Goal: Communication & Community: Answer question/provide support

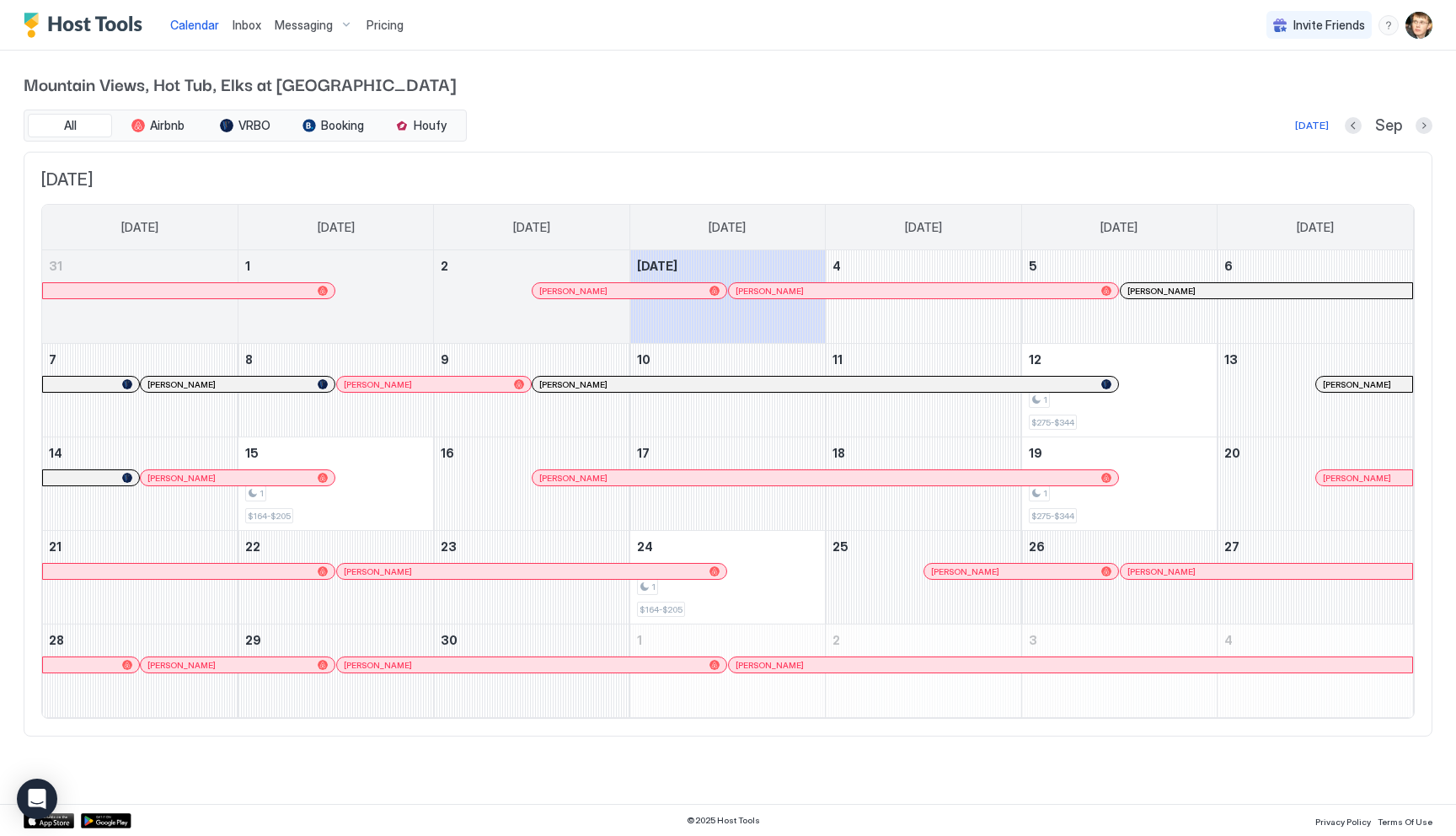
click at [773, 291] on div at bounding box center [773, 290] width 14 height 14
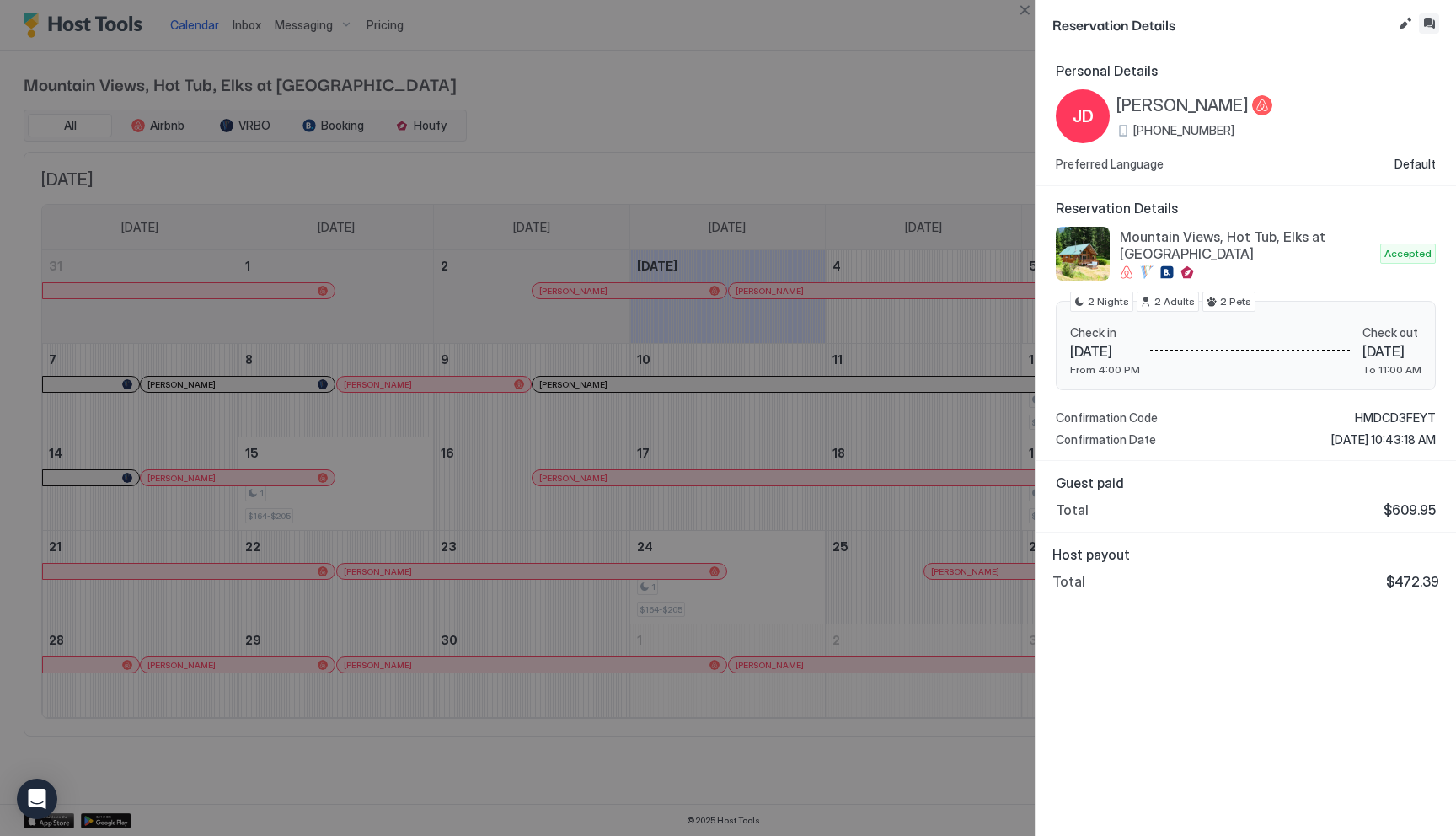
click at [1428, 25] on button "Inbox" at bounding box center [1429, 23] width 20 height 20
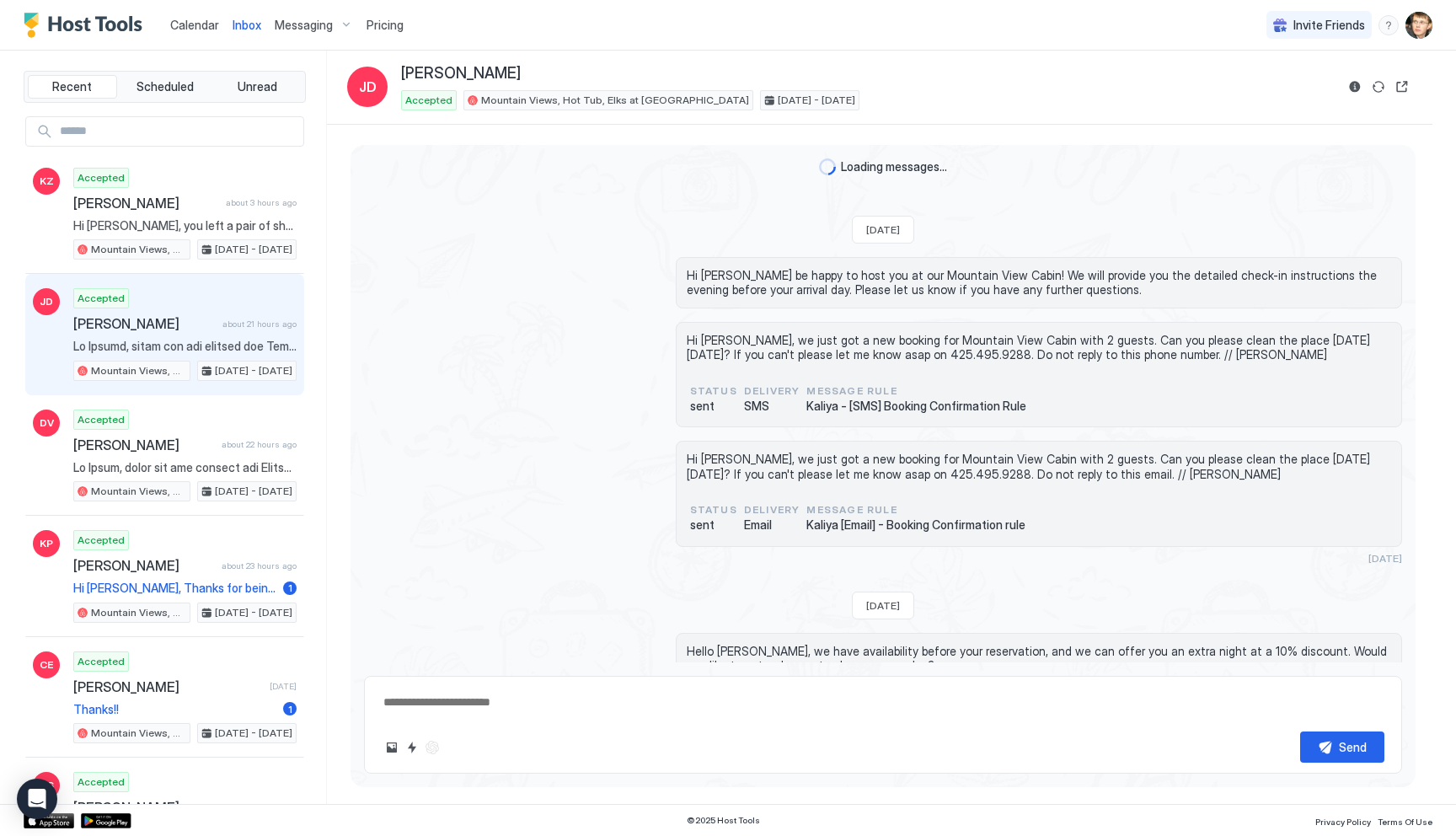
scroll to position [1670, 0]
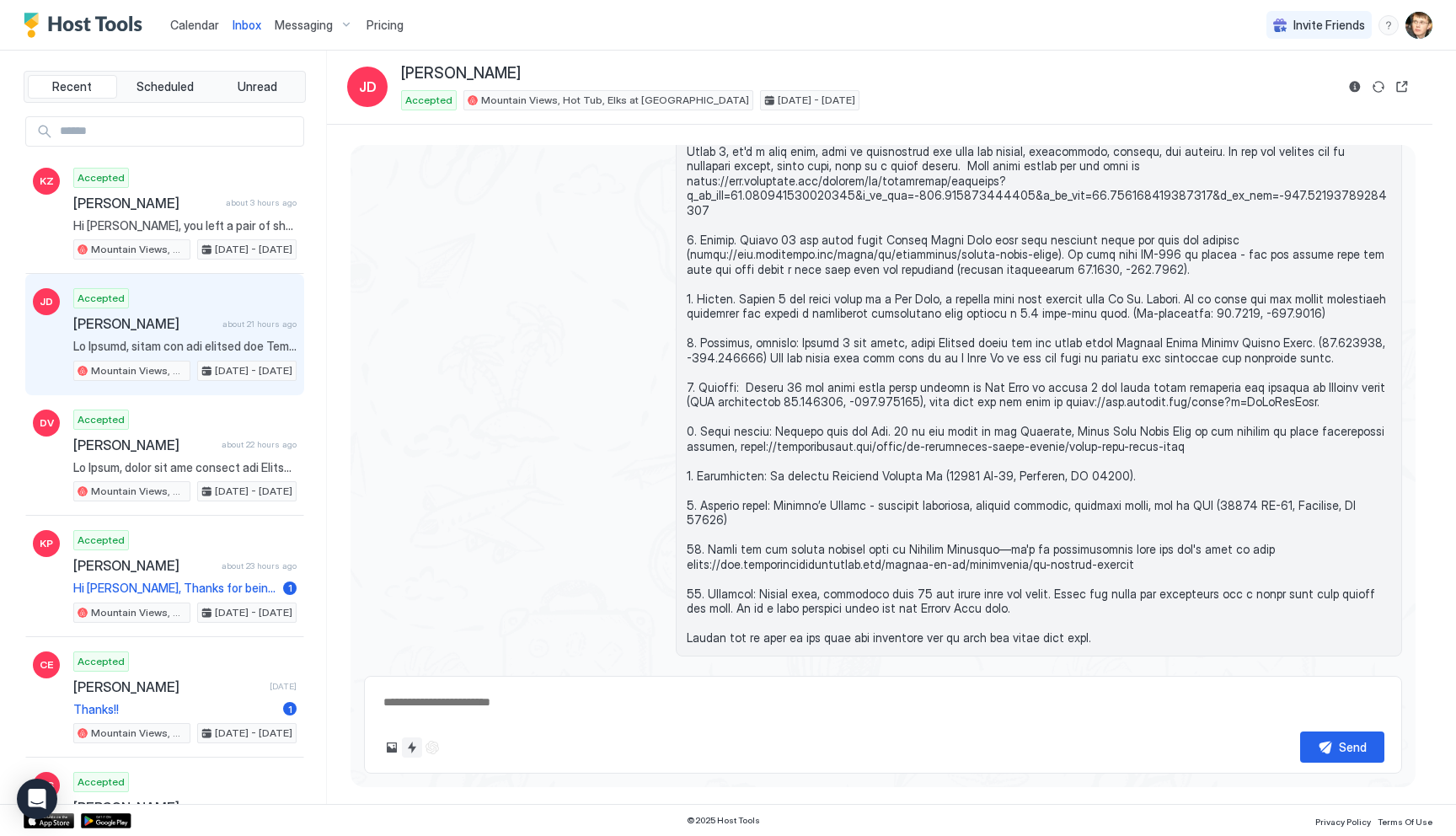
click at [416, 749] on button "Quick reply" at bounding box center [412, 748] width 20 height 20
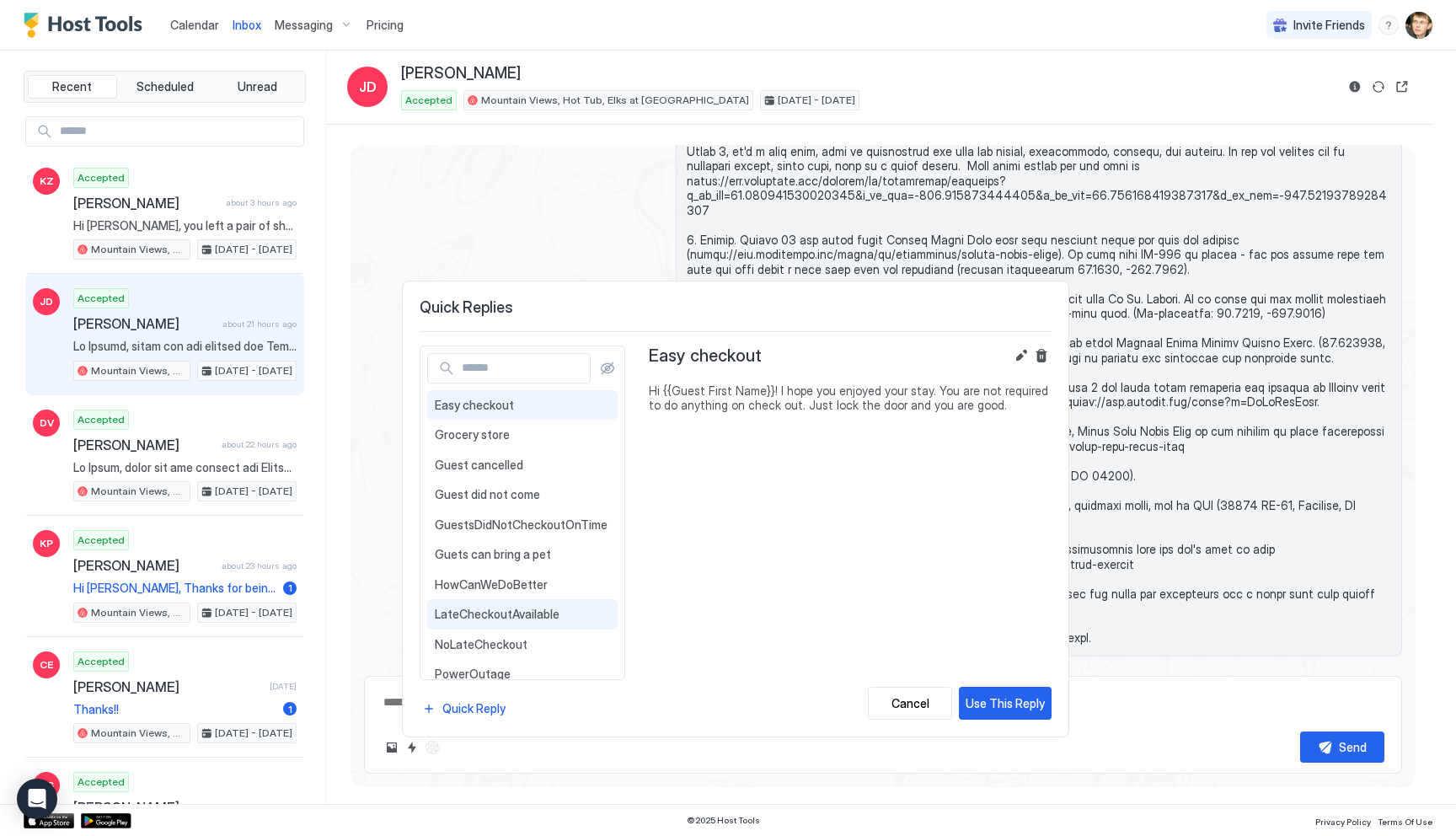
type textarea "*"
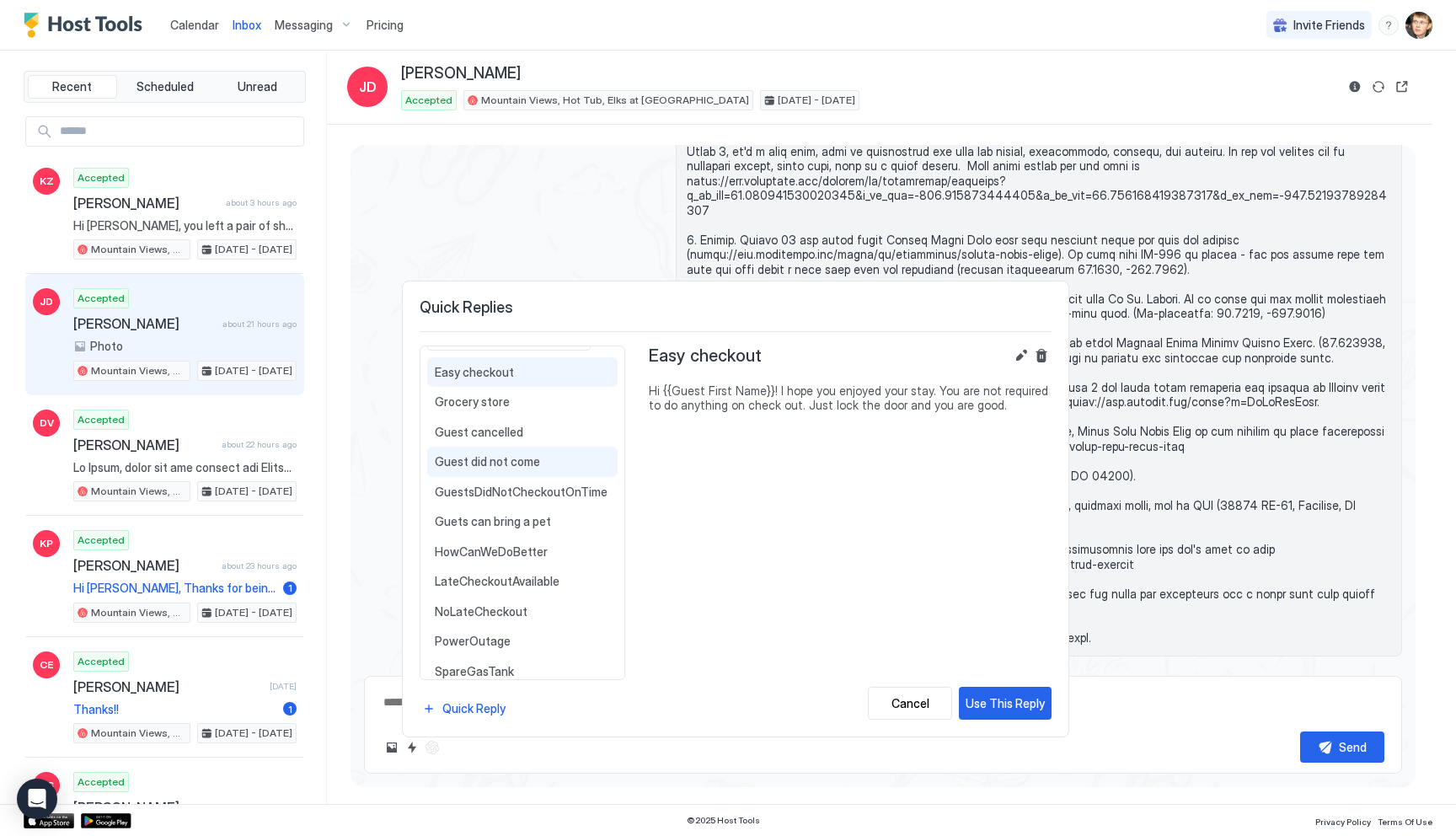
scroll to position [23, 0]
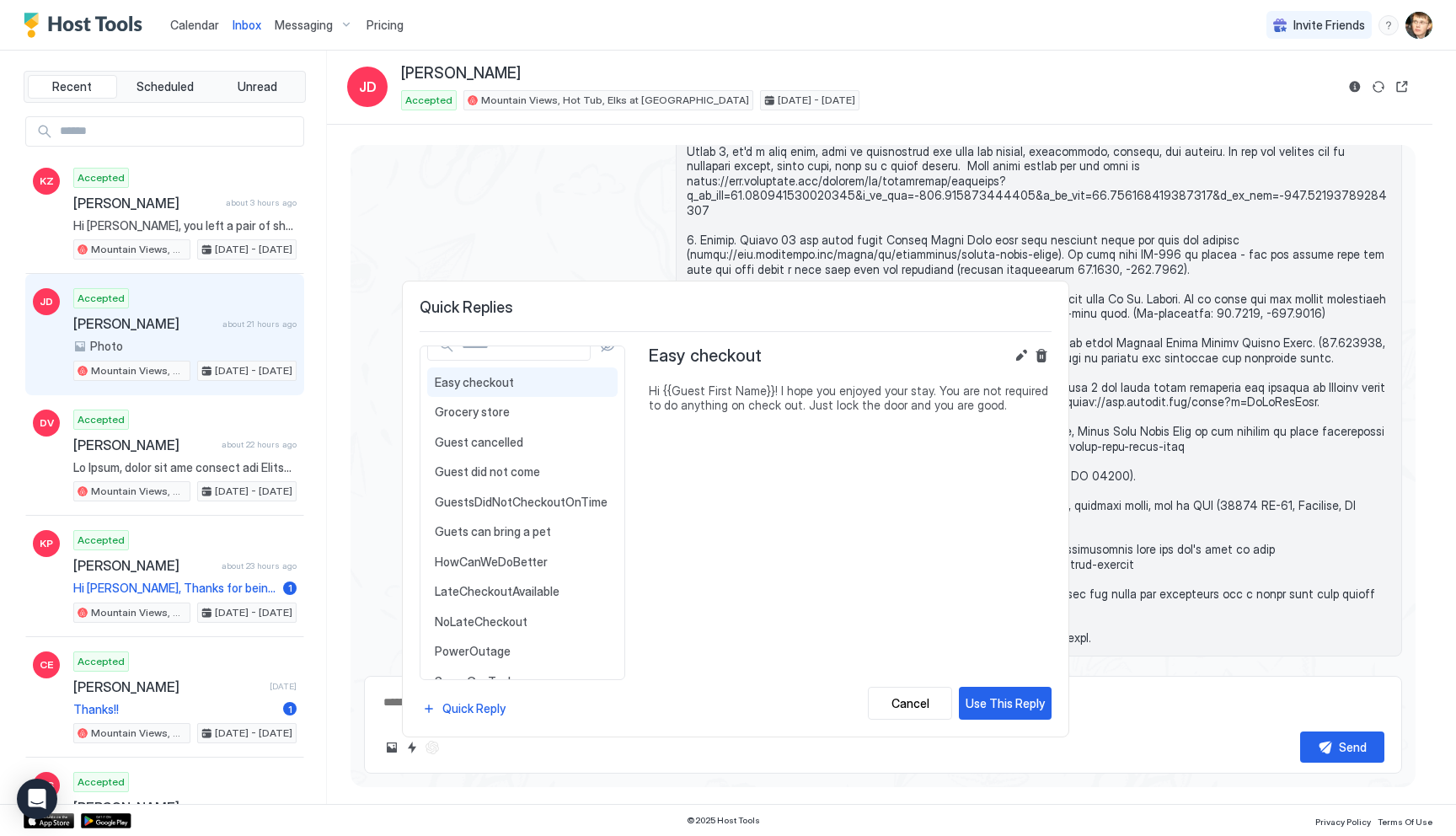
click at [510, 355] on input "Input Field" at bounding box center [523, 345] width 135 height 29
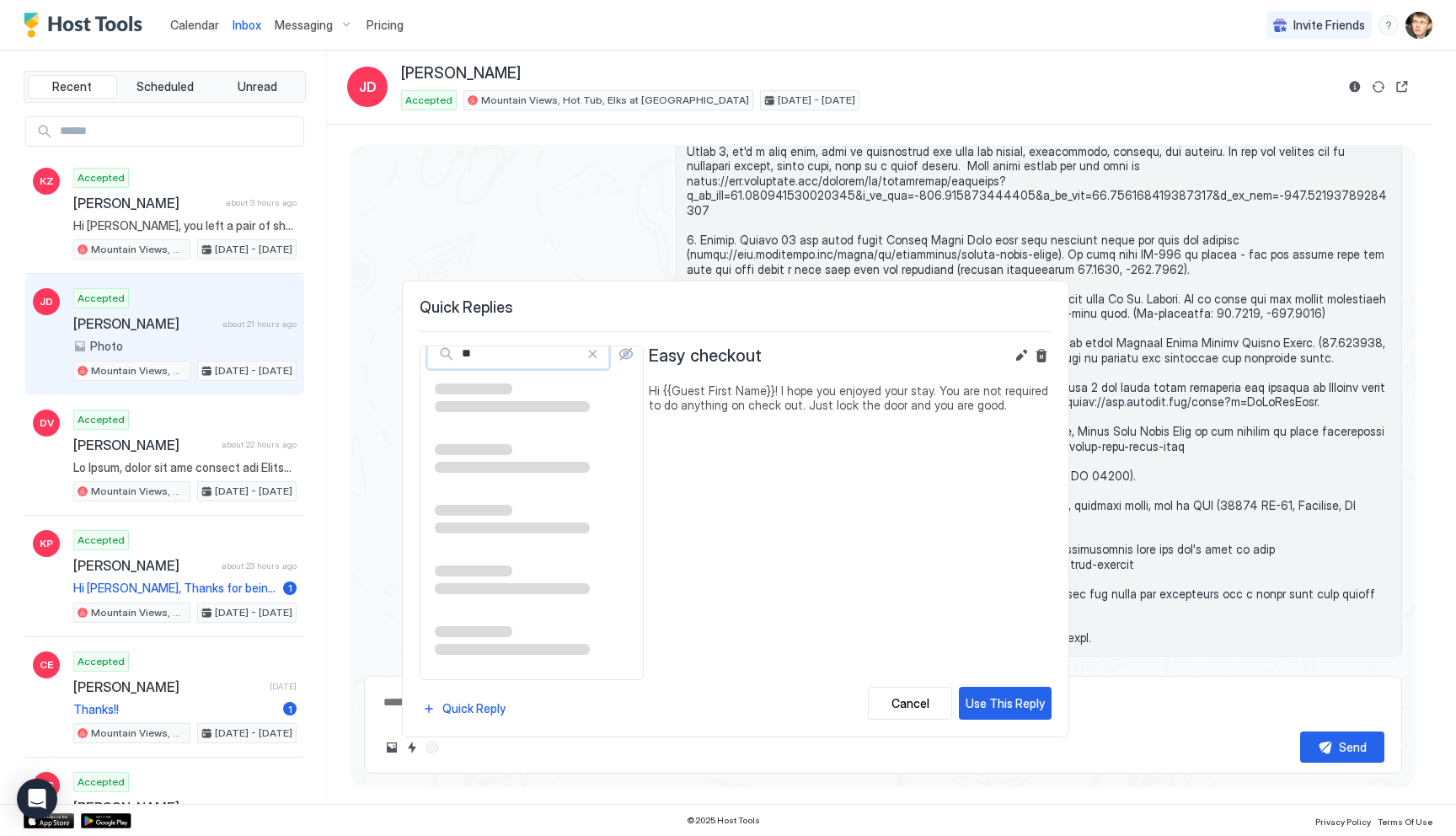
scroll to position [0, 0]
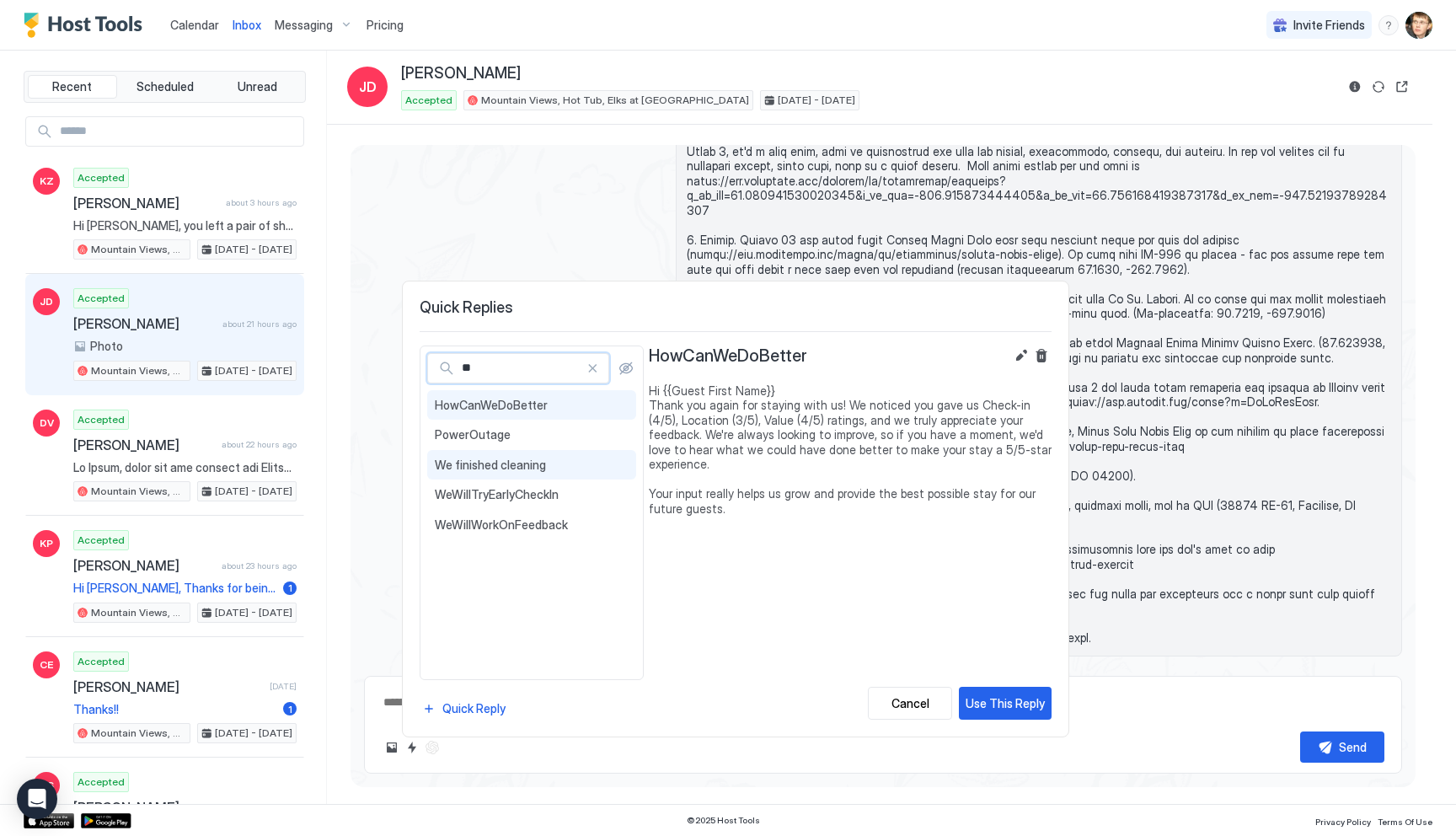
type input "**"
click at [477, 459] on span "We finished cleaning" at bounding box center [531, 465] width 194 height 15
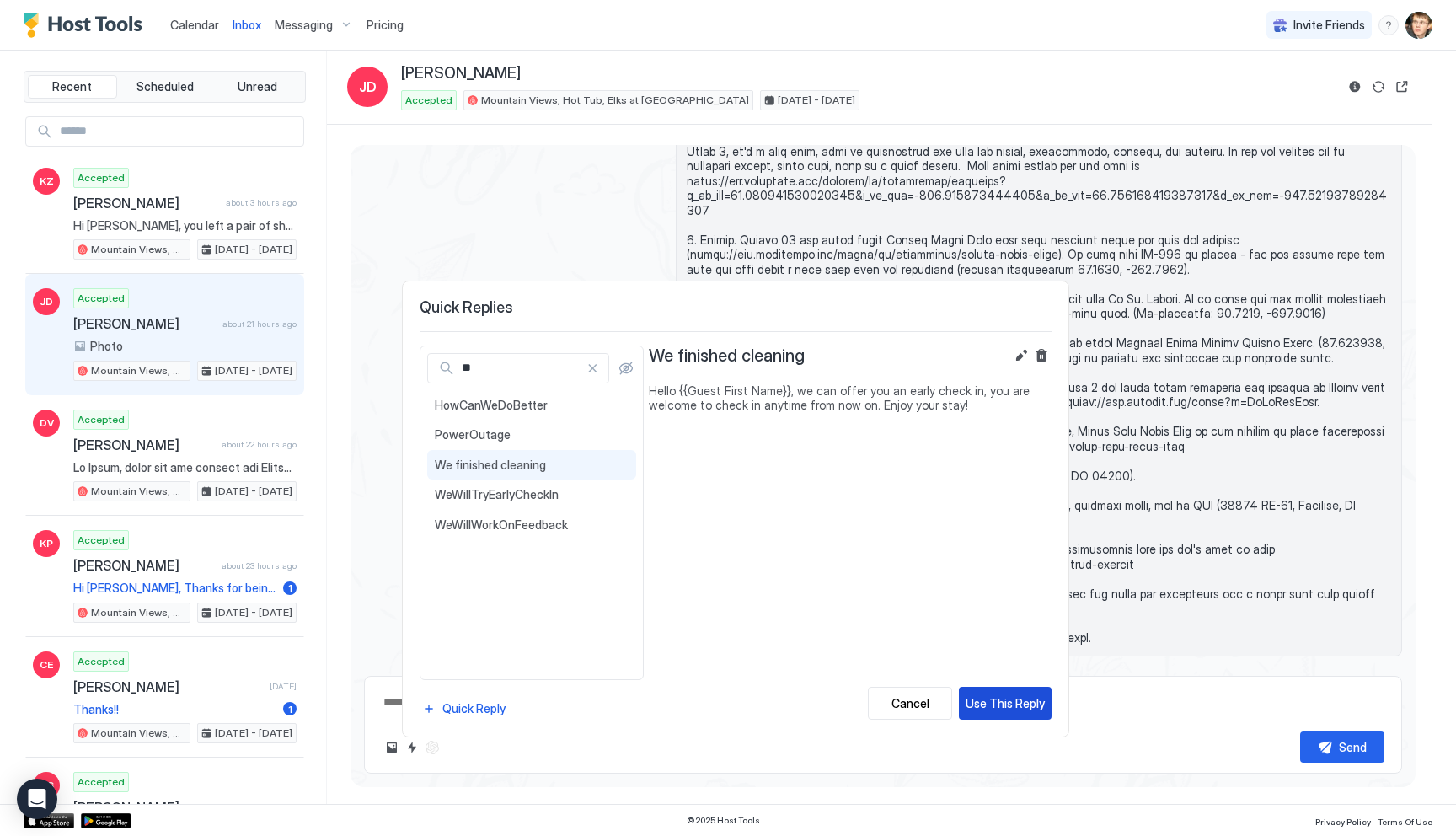
click at [995, 696] on div "Use This Reply" at bounding box center [1005, 703] width 79 height 18
type textarea "*"
type textarea "**********"
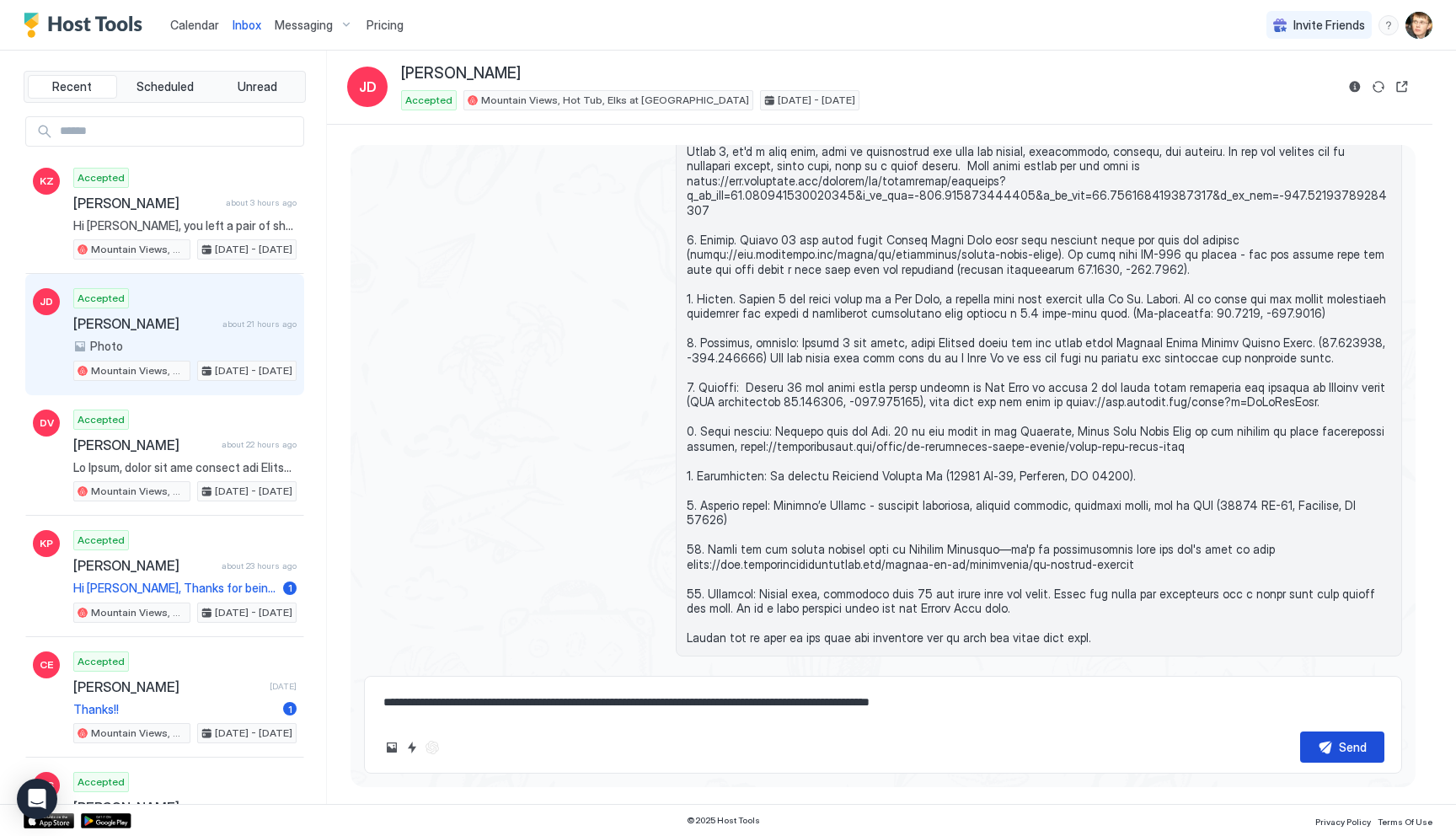
click at [1363, 749] on div "Send" at bounding box center [1353, 748] width 28 height 18
type textarea "*"
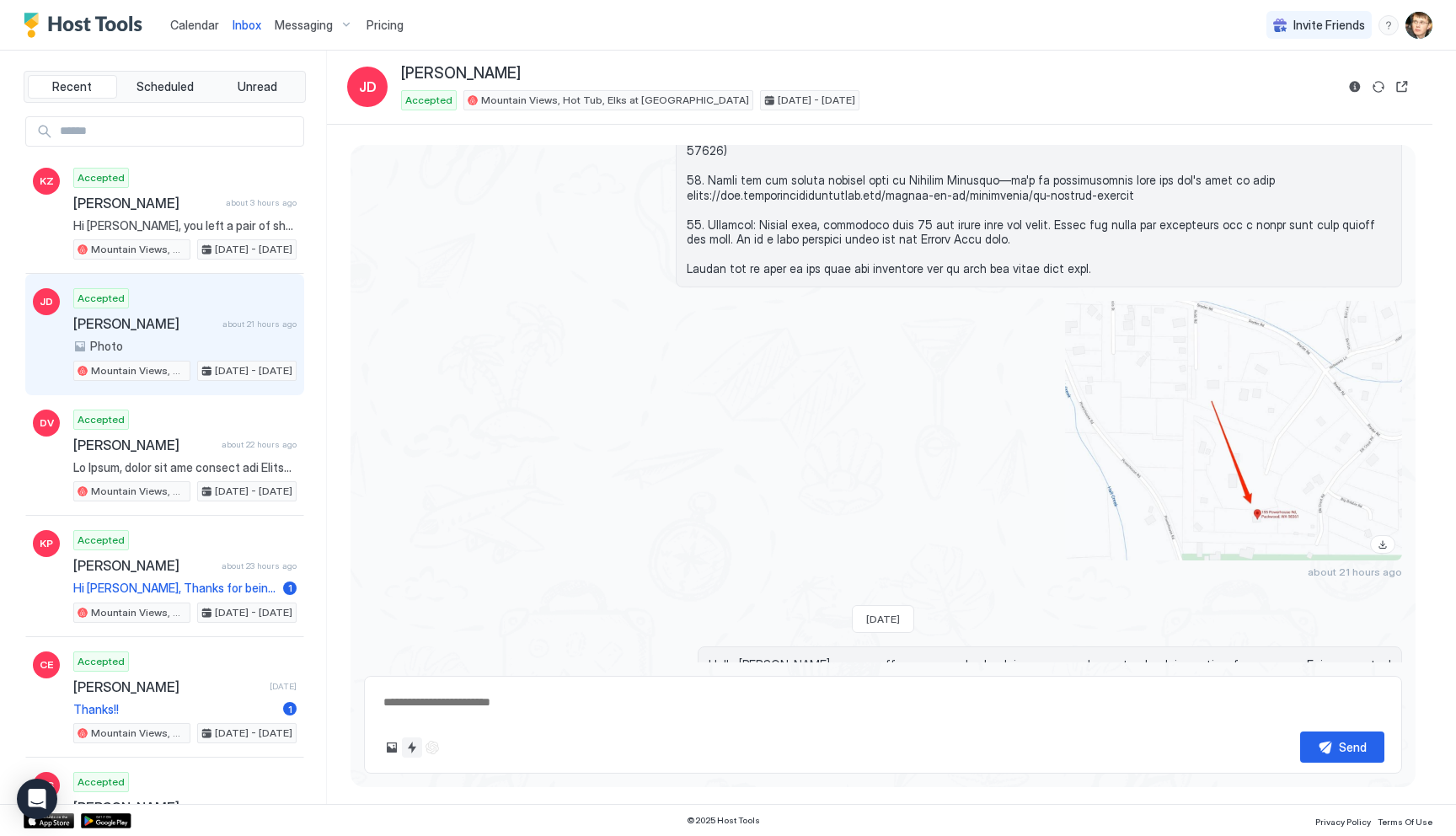
click at [407, 747] on button "Quick reply" at bounding box center [412, 748] width 20 height 20
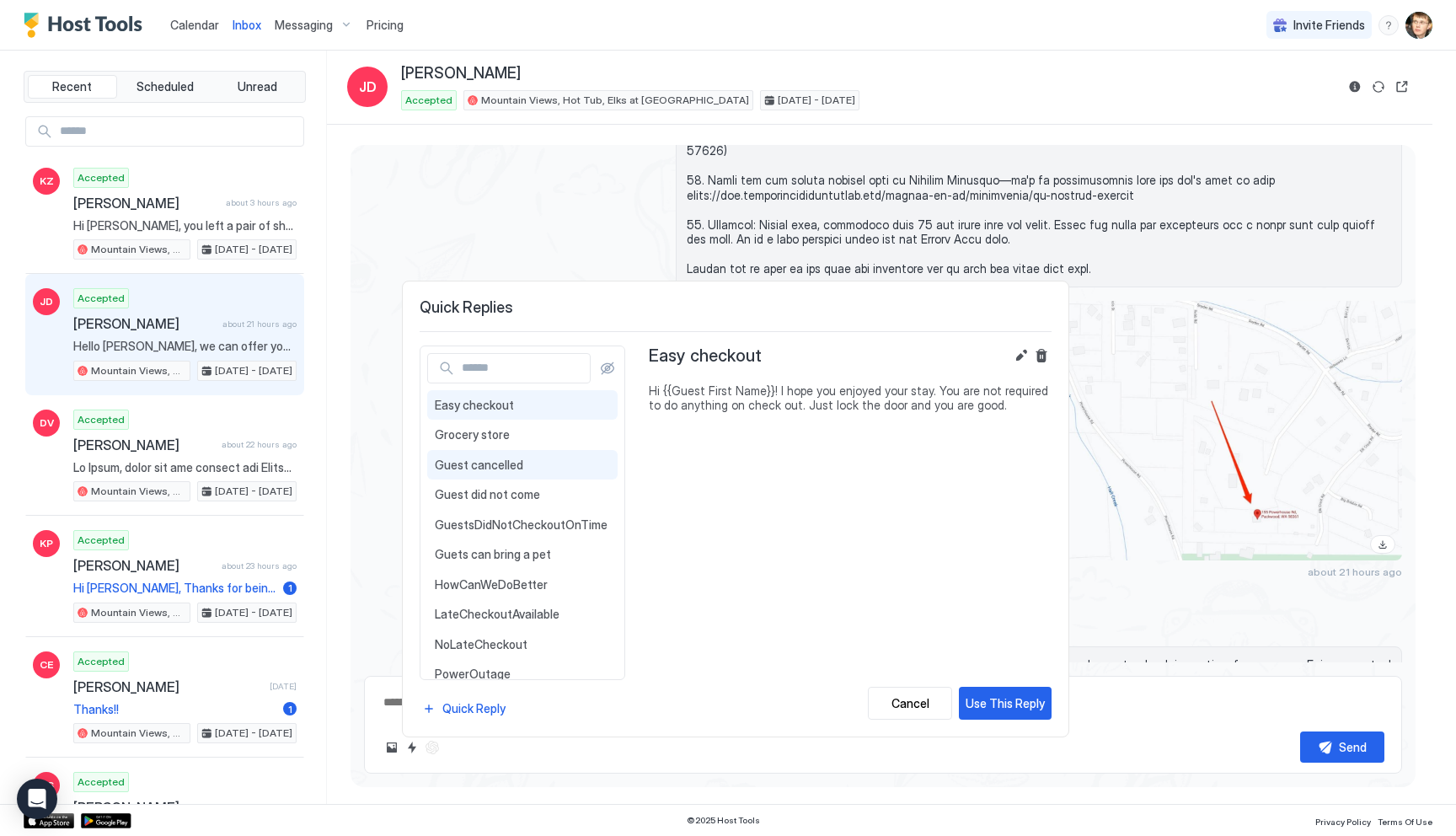
scroll to position [226, 0]
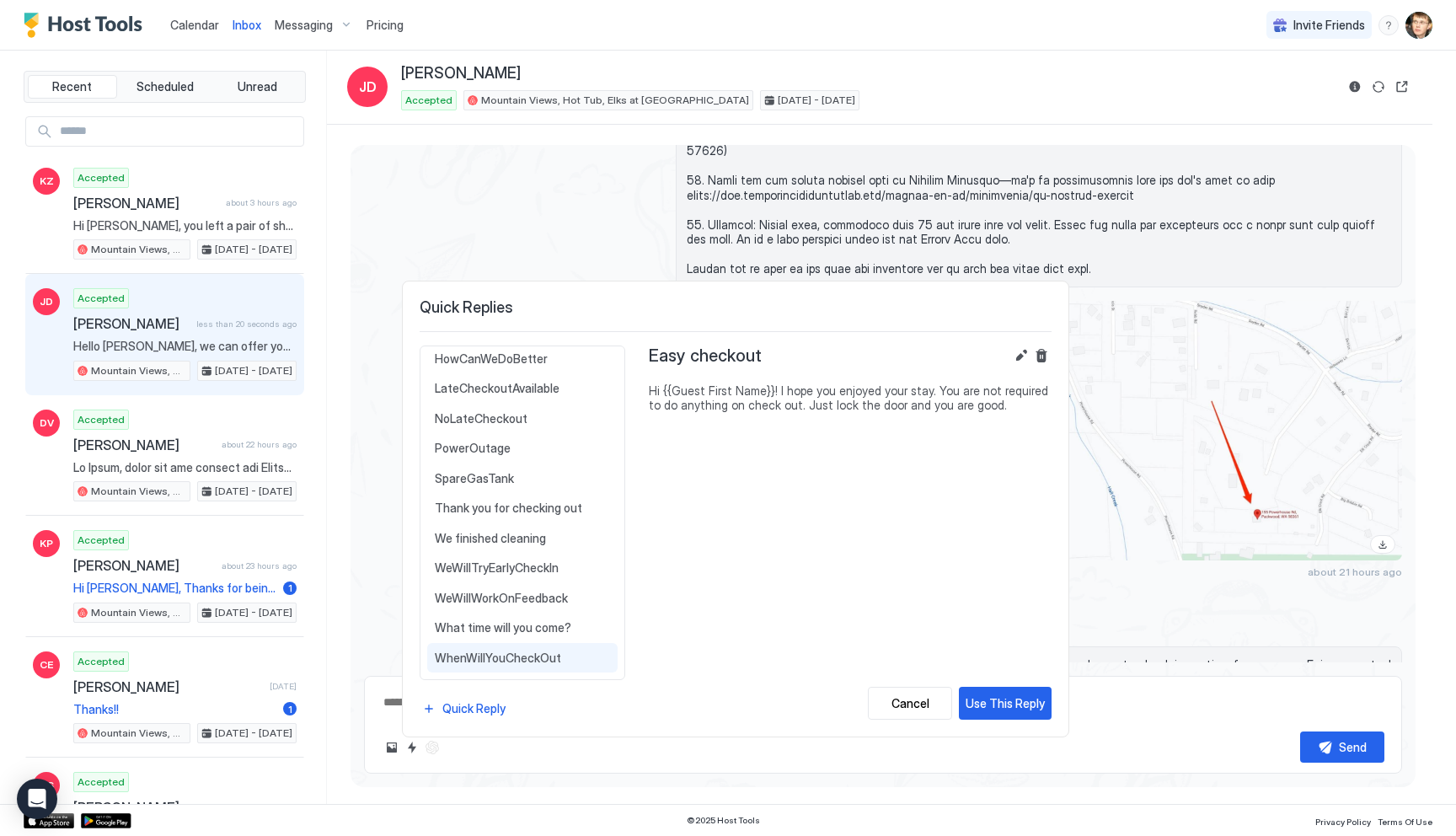
click at [522, 654] on span "WhenWillYouCheckOut" at bounding box center [522, 658] width 175 height 15
click at [521, 621] on span "What time will you come?" at bounding box center [522, 628] width 175 height 15
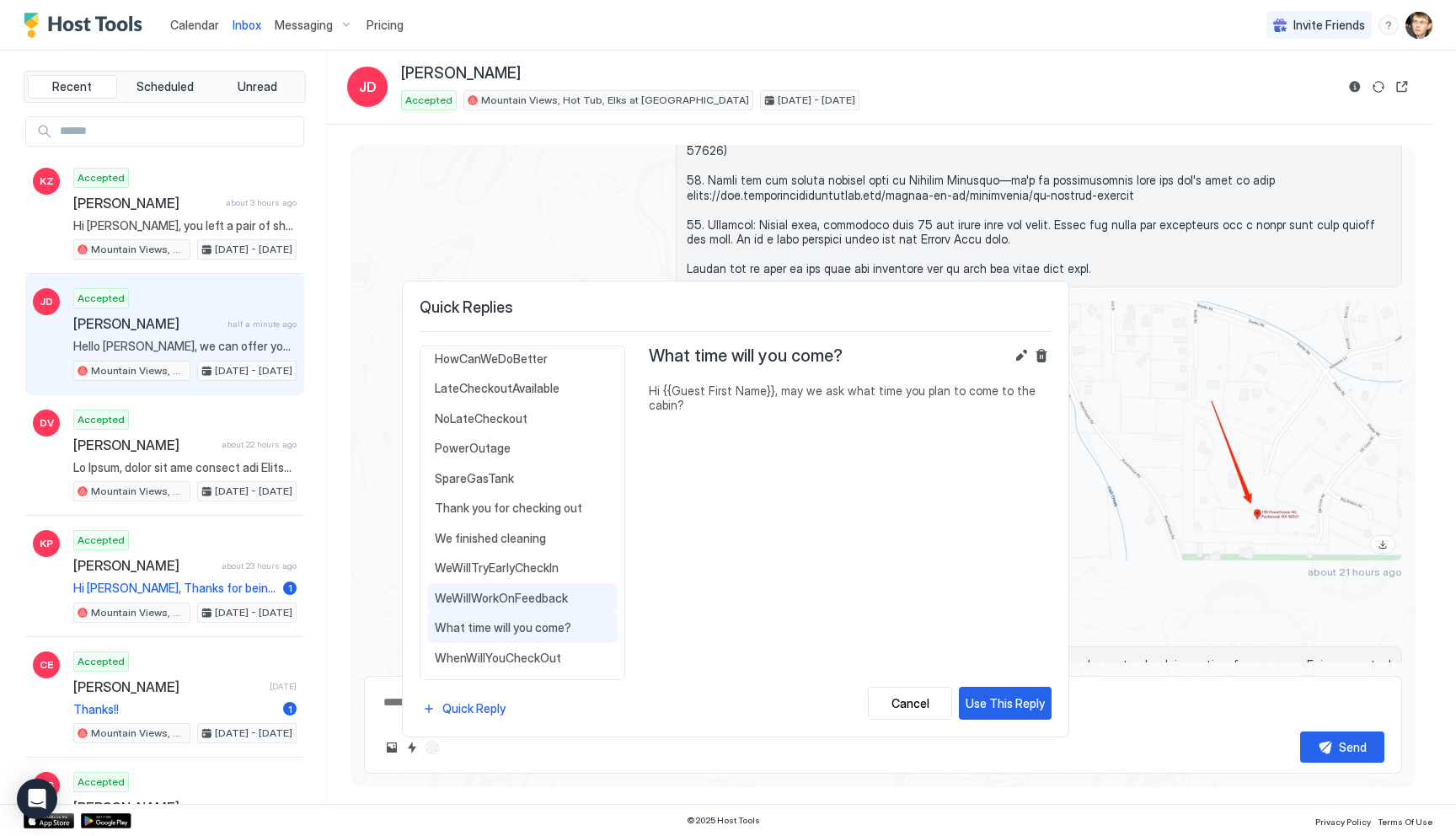
click at [525, 599] on span "WeWillWorkOnFeedback" at bounding box center [522, 598] width 175 height 15
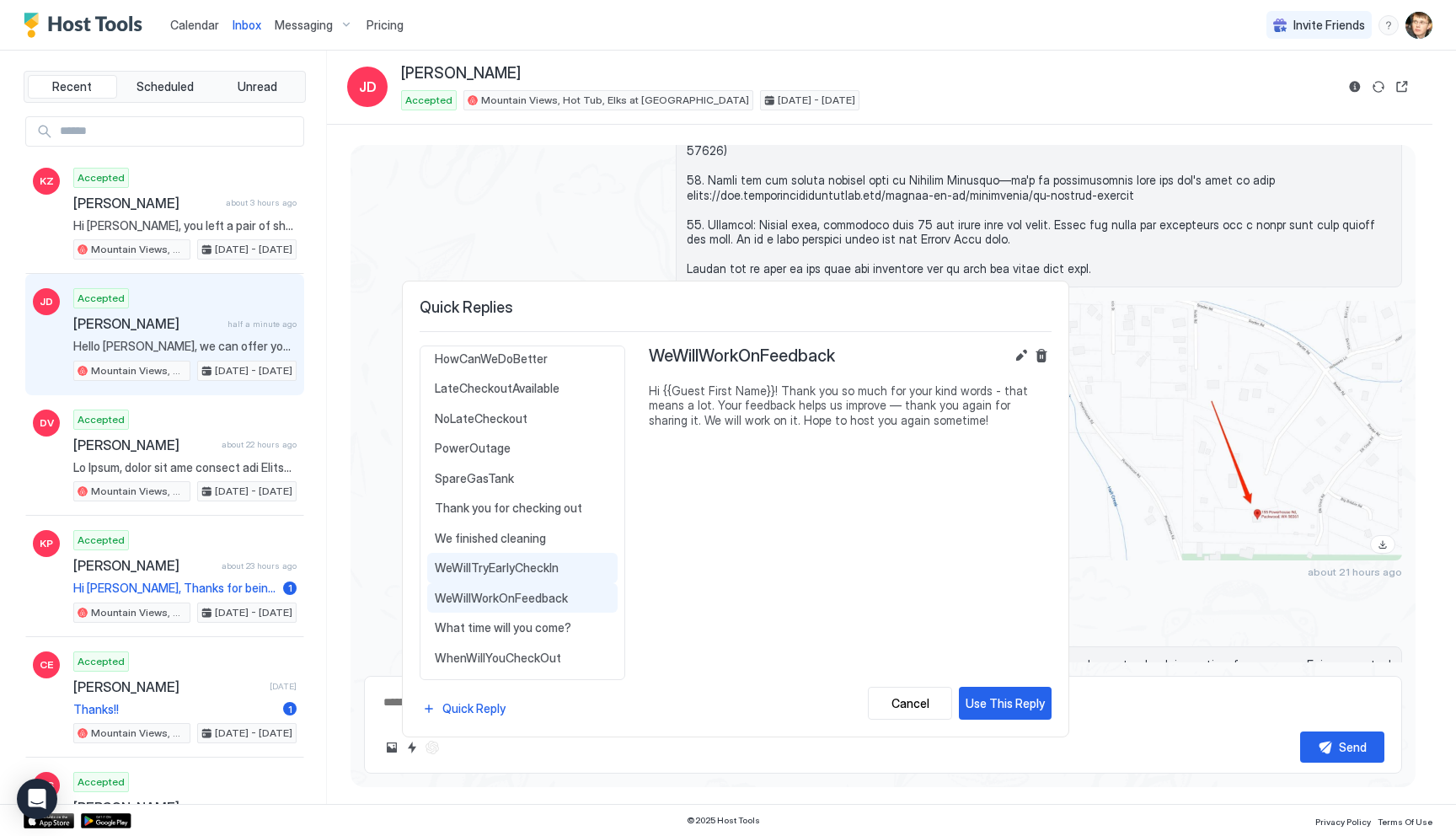
click at [527, 575] on span "WeWillTryEarlyCheckIn" at bounding box center [522, 568] width 175 height 15
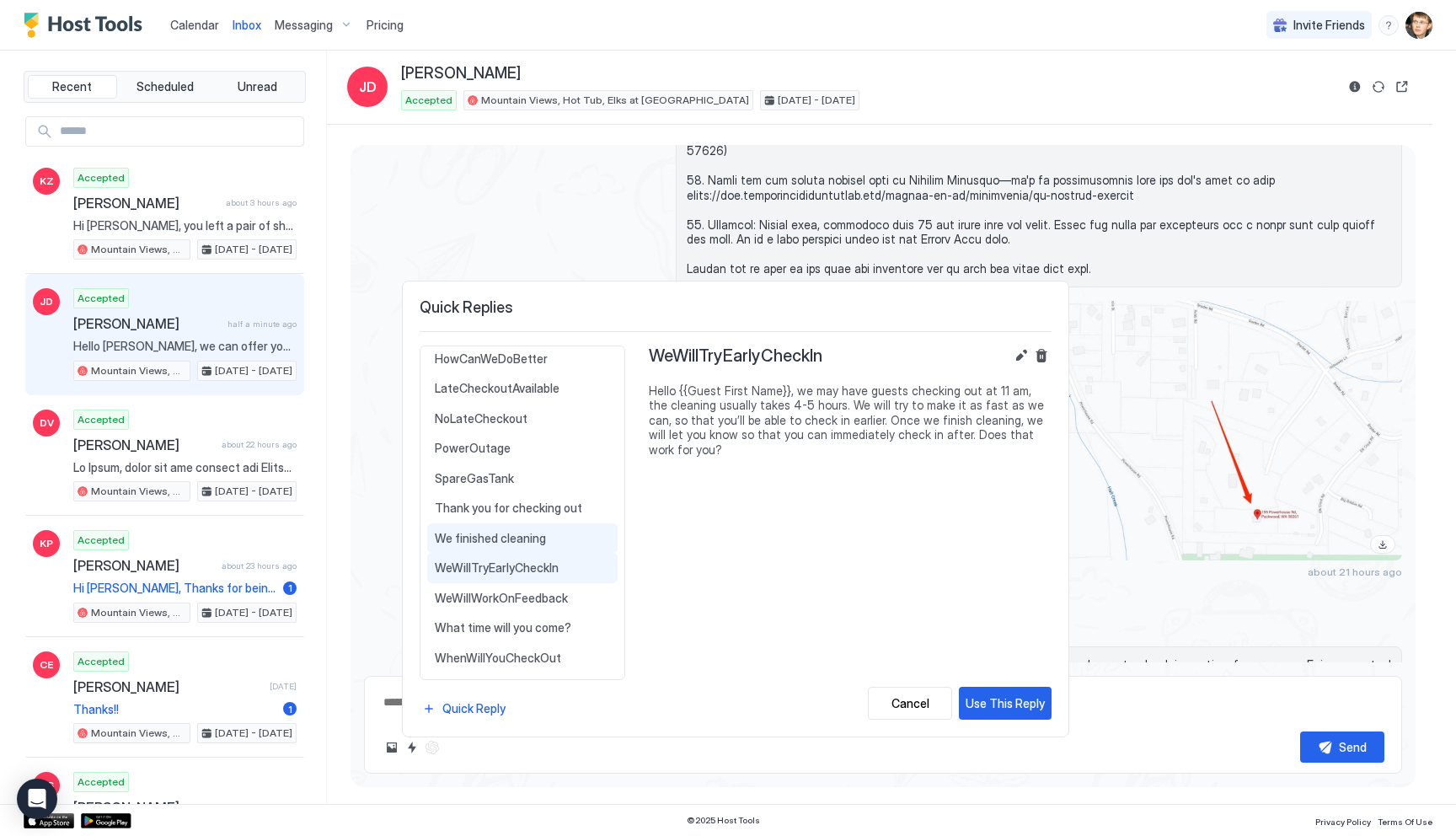
click at [525, 544] on span "We finished cleaning" at bounding box center [522, 538] width 175 height 15
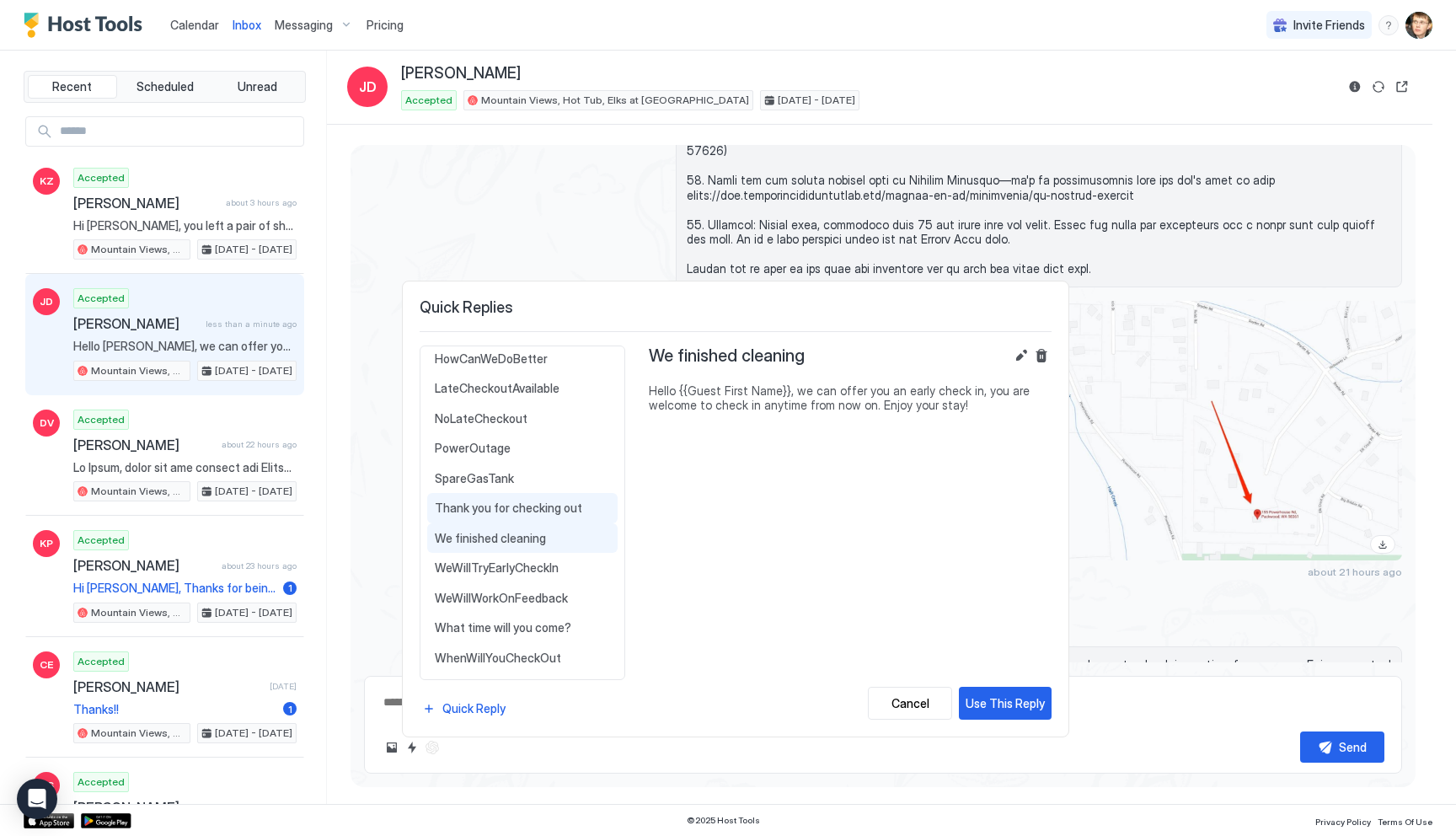
click at [517, 501] on span "Thank you for checking out" at bounding box center [522, 508] width 175 height 15
click at [524, 473] on span "SpareGasTank" at bounding box center [522, 479] width 175 height 15
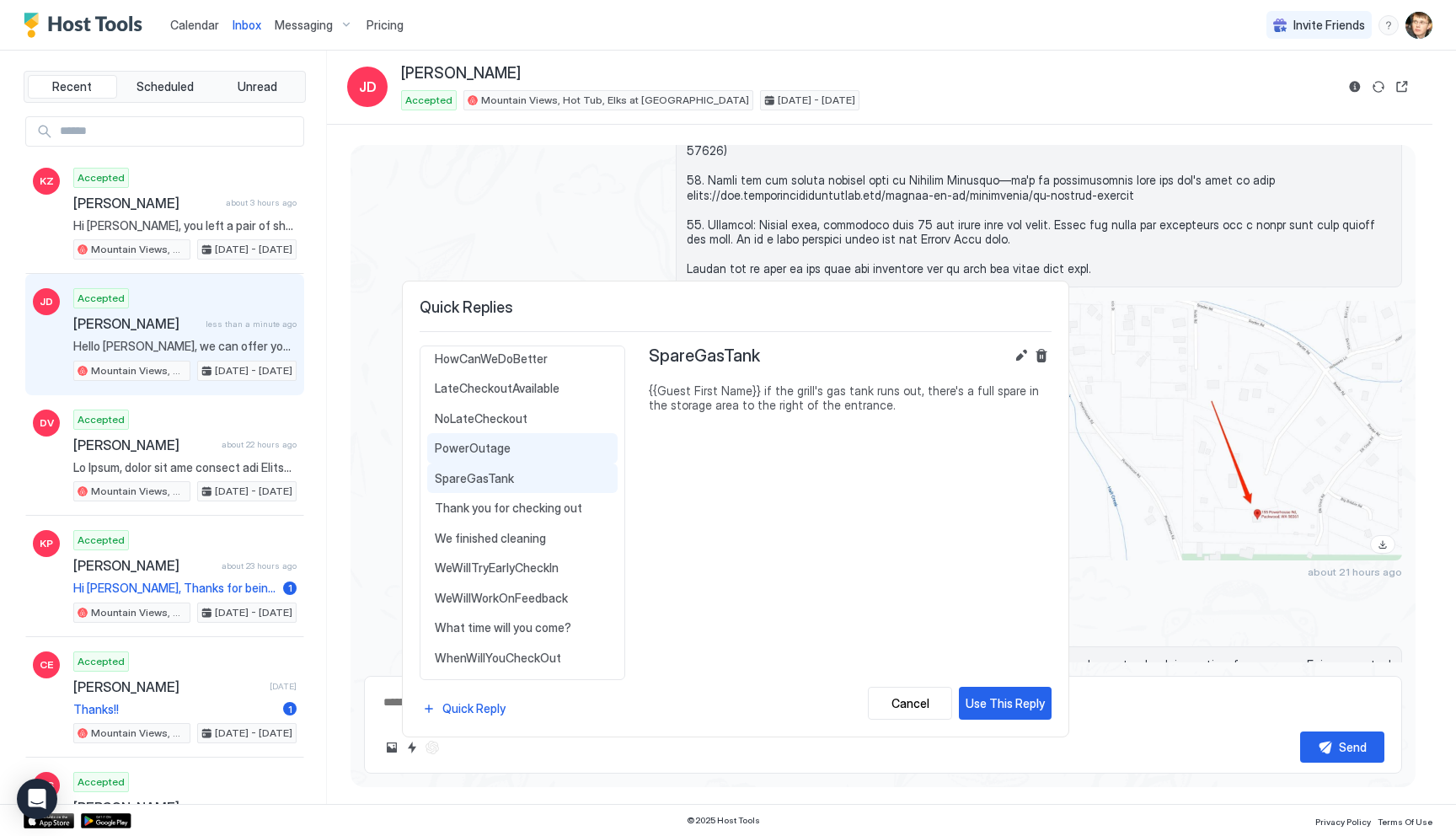
click at [517, 446] on span "PowerOutage" at bounding box center [522, 448] width 175 height 15
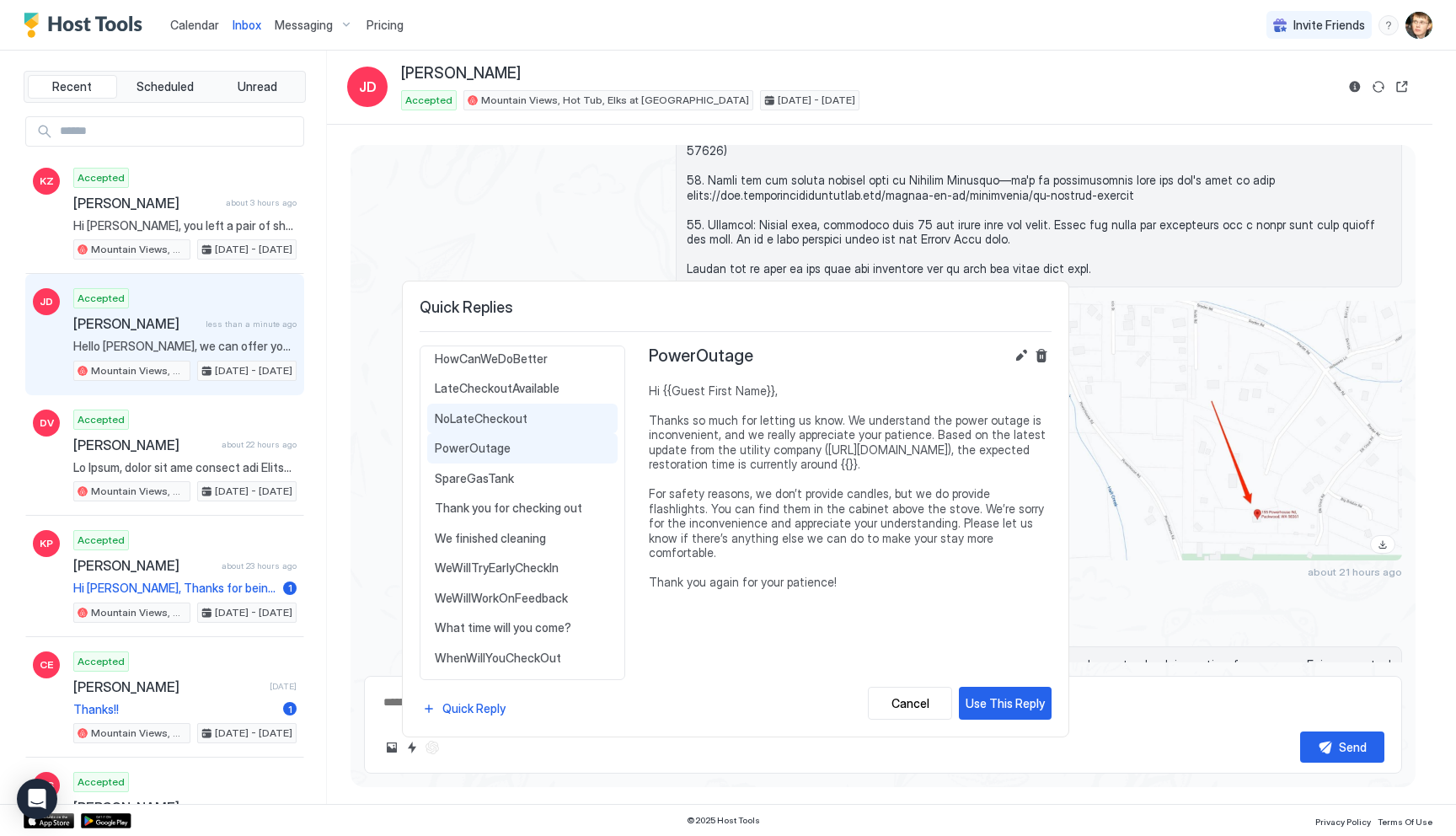
click at [505, 414] on span "NoLateCheckout" at bounding box center [522, 418] width 175 height 15
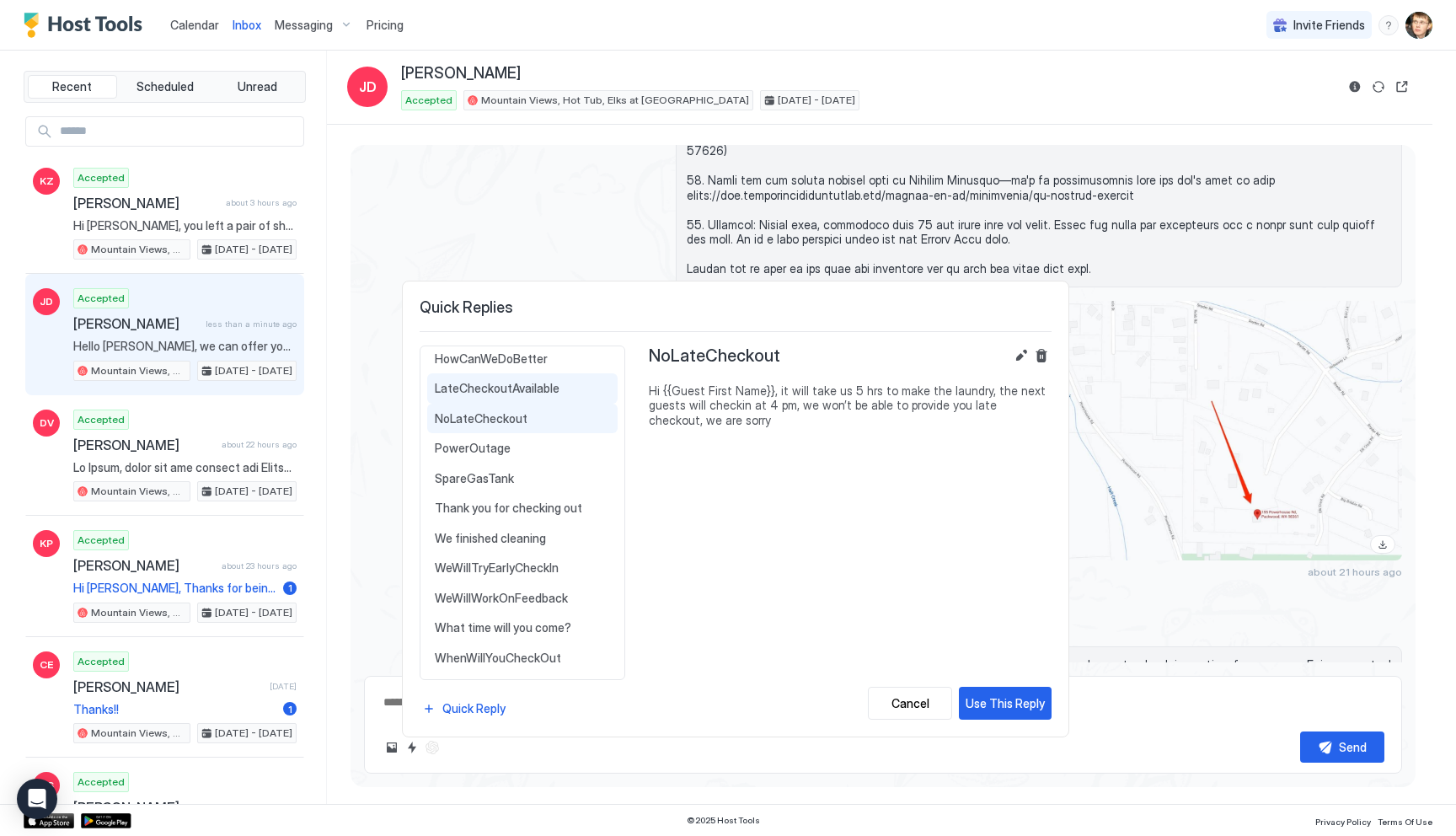
click at [505, 390] on span "LateCheckoutAvailable" at bounding box center [522, 389] width 175 height 15
click at [506, 365] on span "HowCanWeDoBetter" at bounding box center [522, 359] width 175 height 15
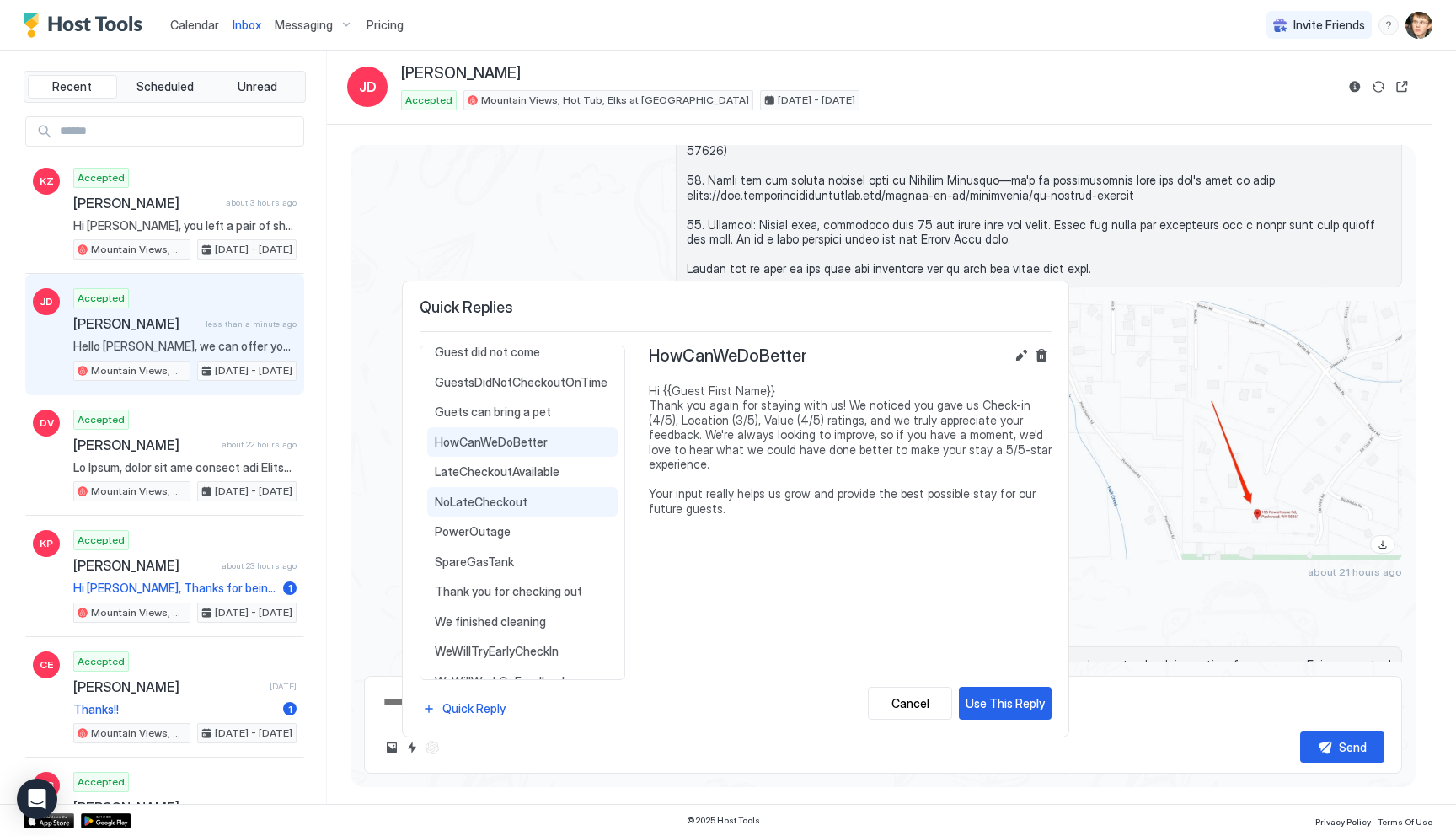
scroll to position [133, 0]
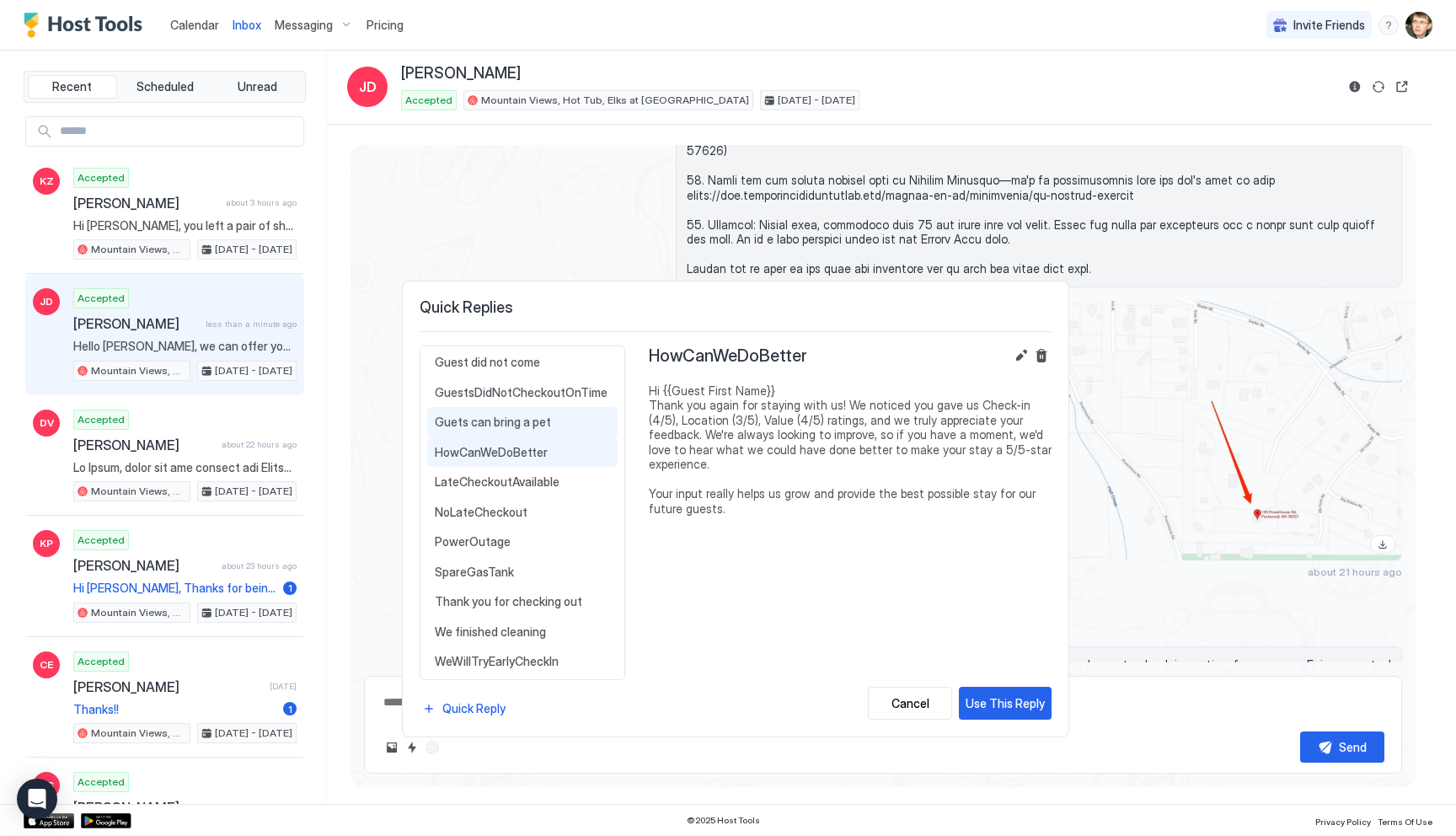
click at [504, 417] on span "Guets can bring a pet" at bounding box center [522, 422] width 175 height 15
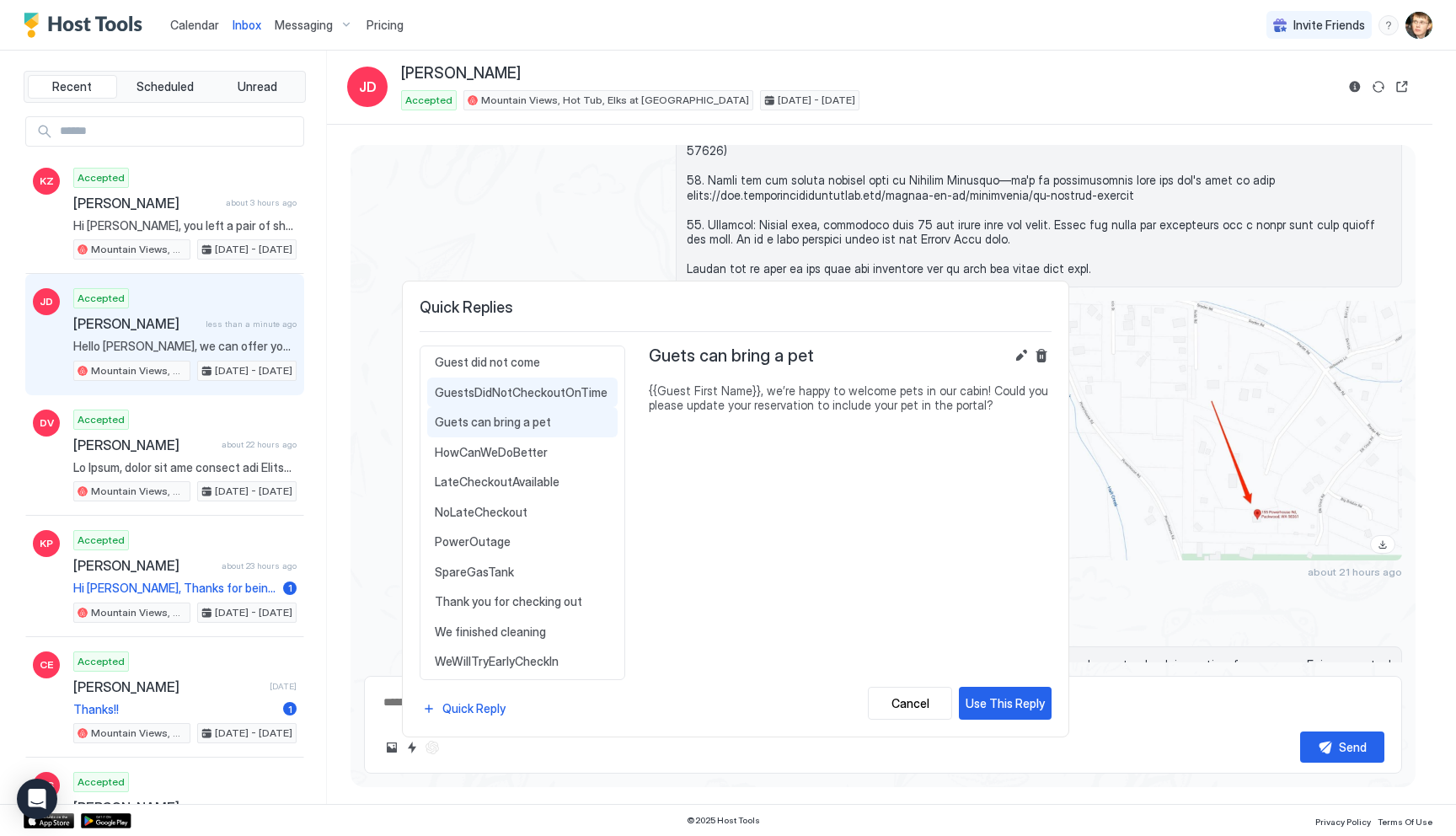
click at [498, 394] on span "GuestsDidNotCheckoutOnTime" at bounding box center [522, 392] width 175 height 15
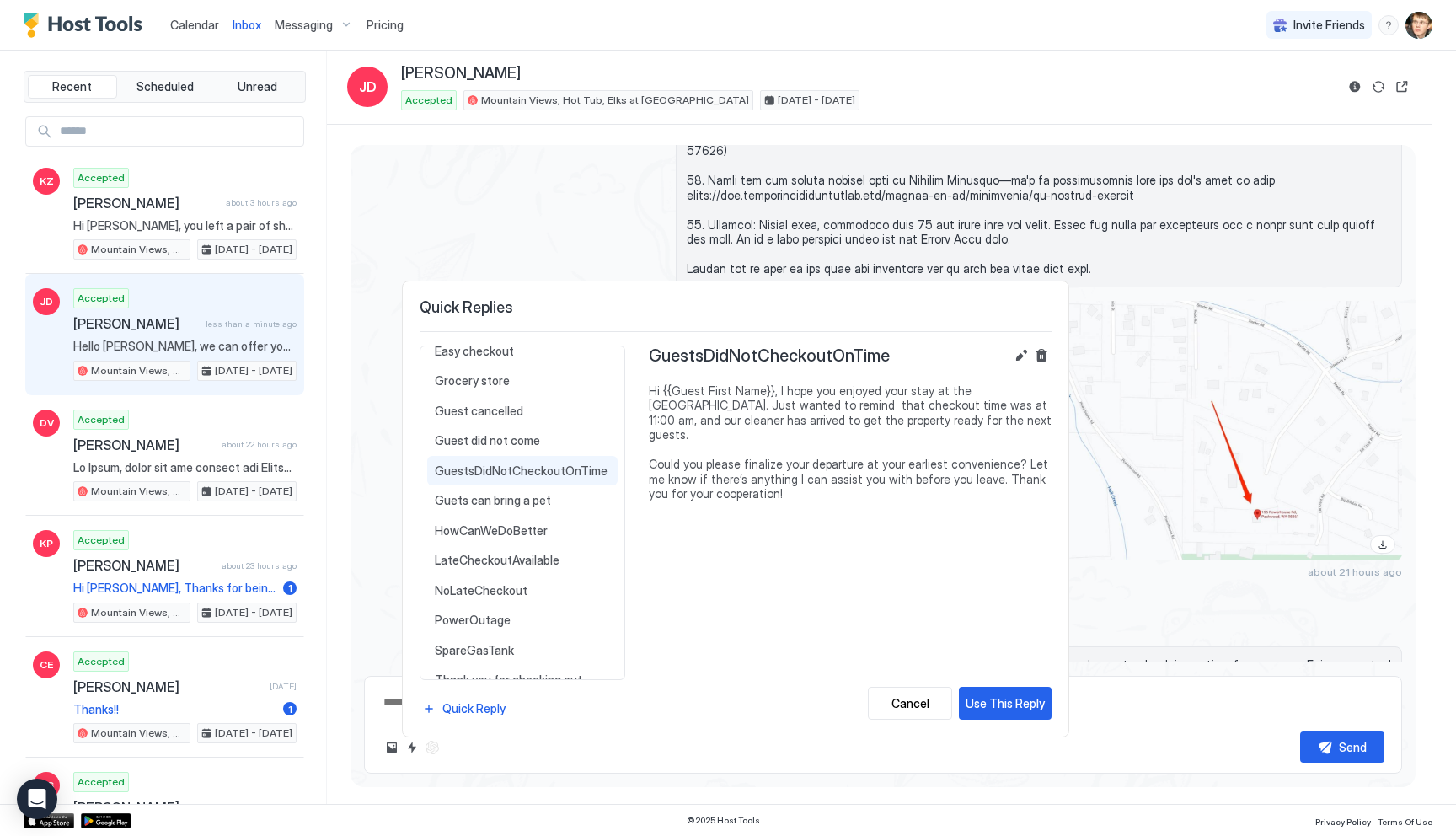
scroll to position [9, 0]
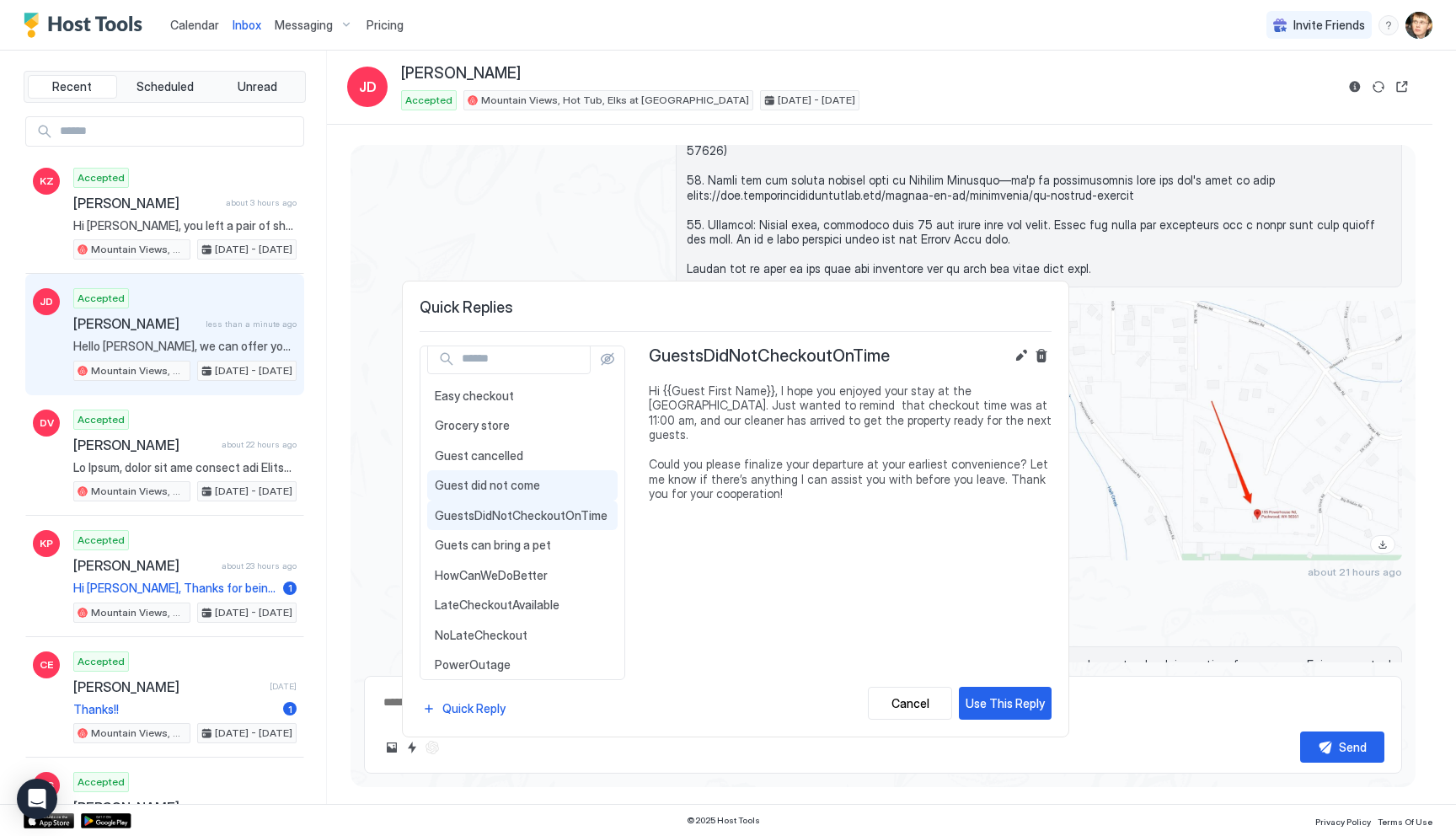
click at [489, 478] on span "Guest did not come" at bounding box center [522, 485] width 175 height 15
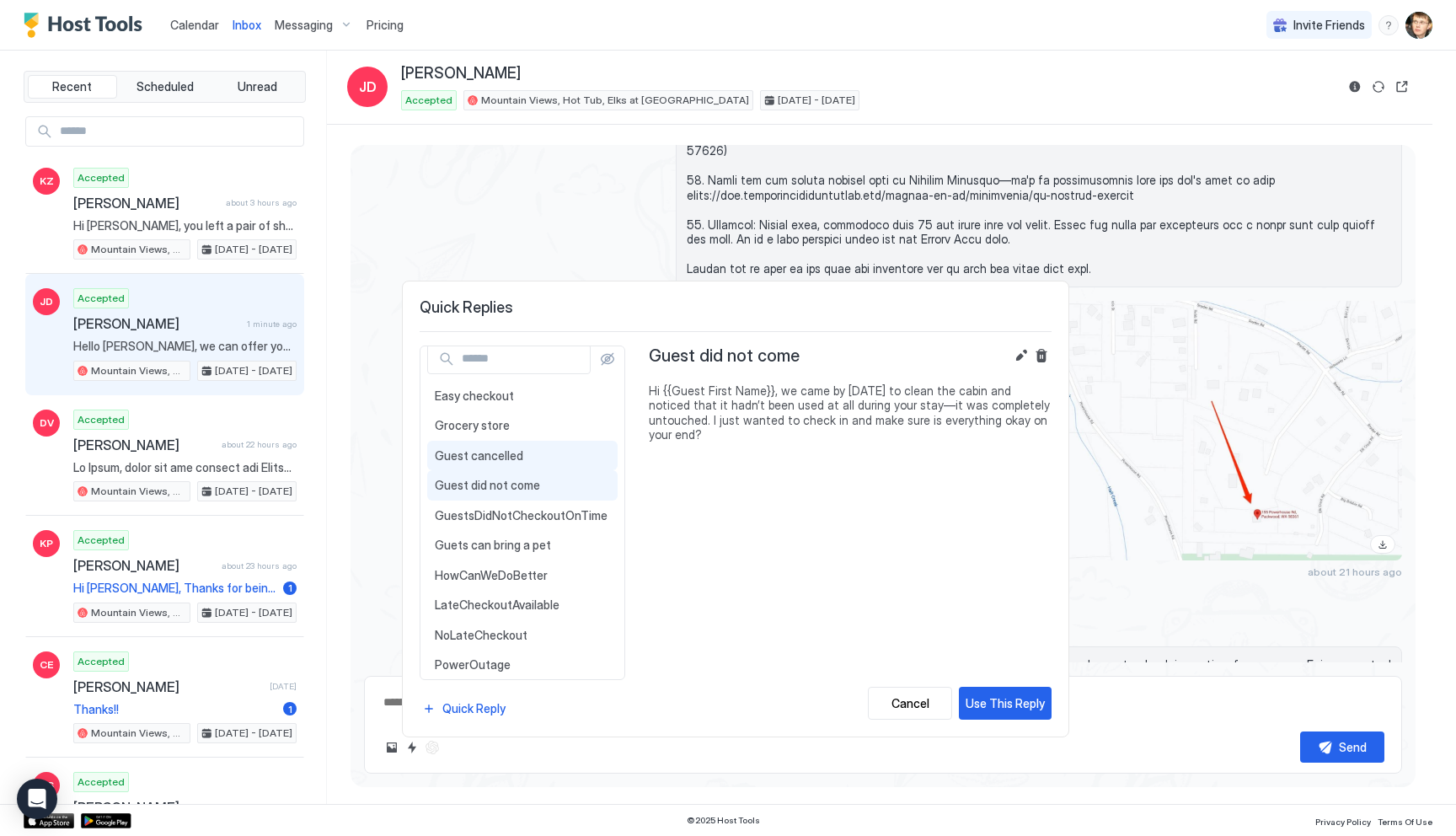
click at [491, 460] on span "Guest cancelled" at bounding box center [522, 455] width 175 height 15
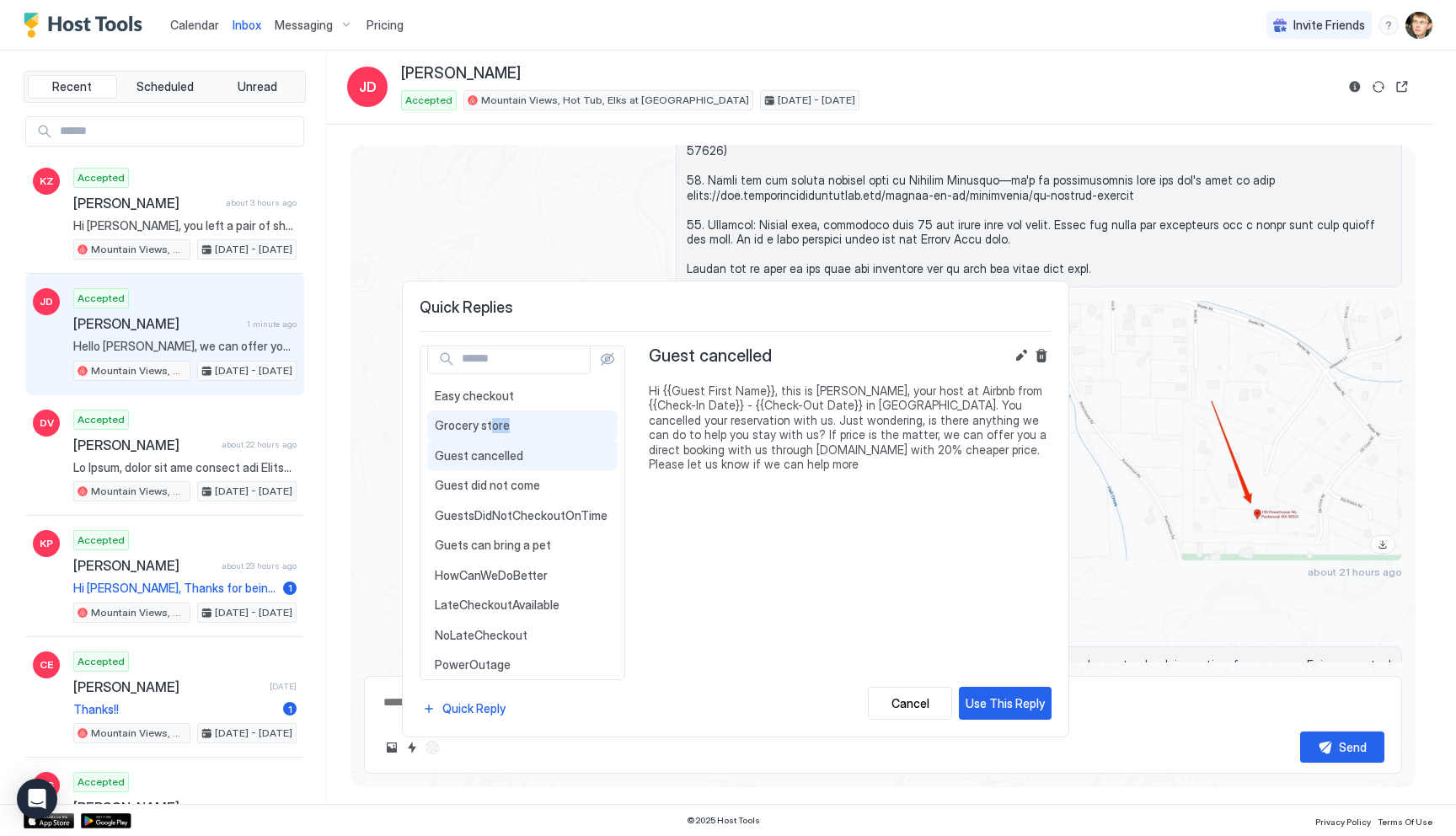
click at [490, 433] on div "Grocery store Hi {{Guest First Name}}, the nearest grocery store is 5 min away …" at bounding box center [522, 426] width 190 height 31
click at [490, 421] on span "Grocery store" at bounding box center [522, 426] width 175 height 15
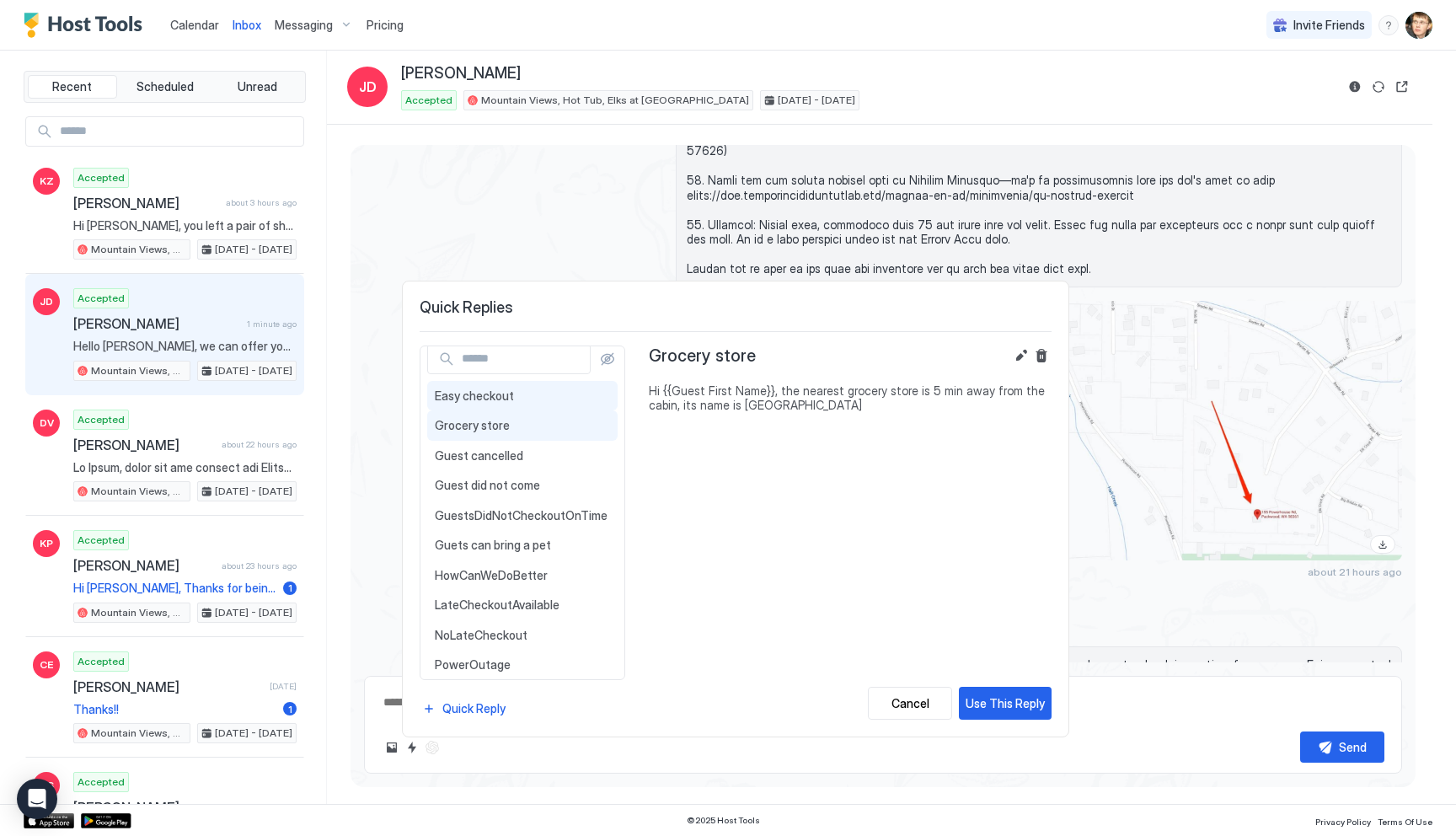
click at [484, 397] on span "Easy checkout" at bounding box center [522, 396] width 175 height 15
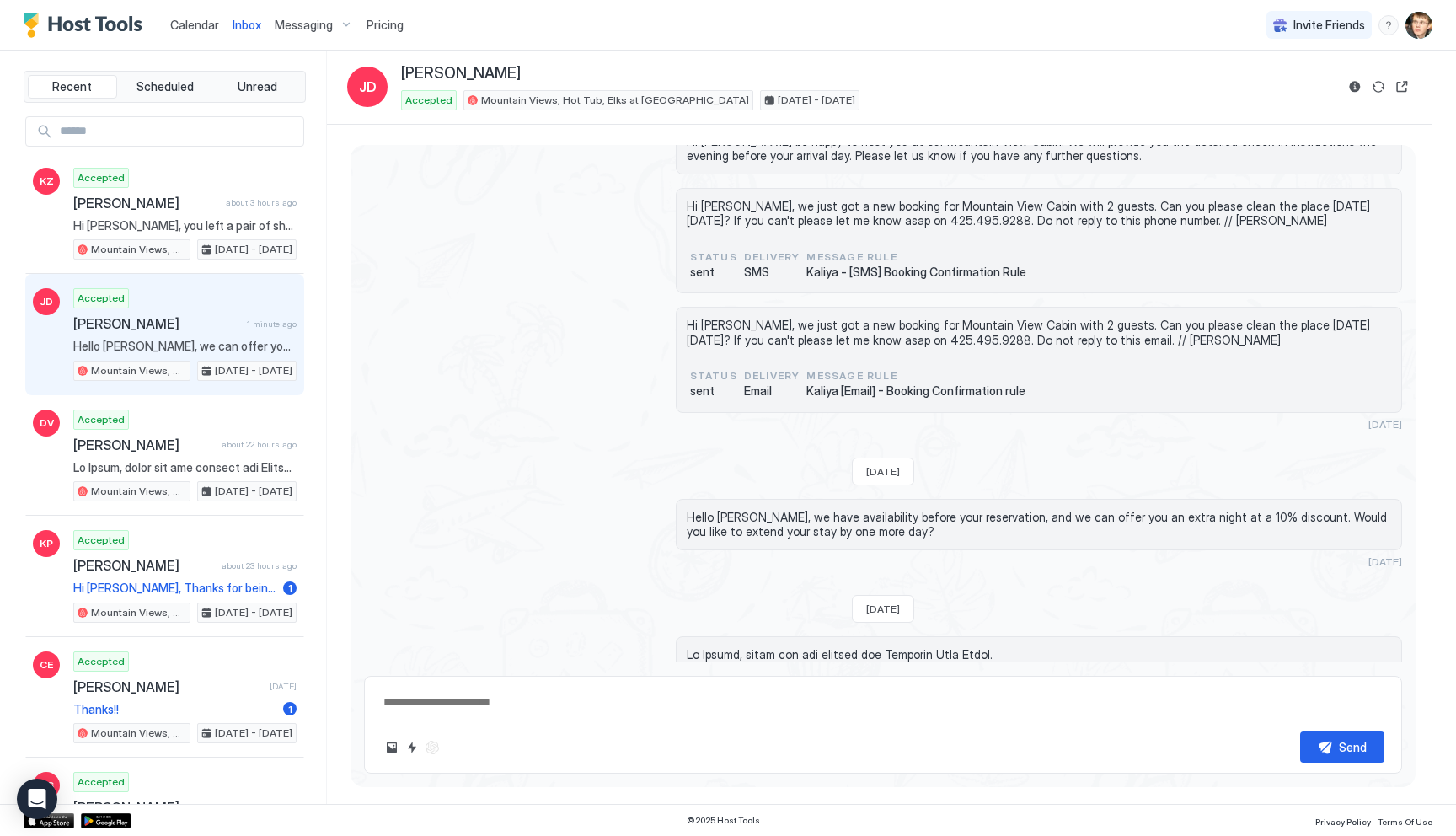
scroll to position [0, 0]
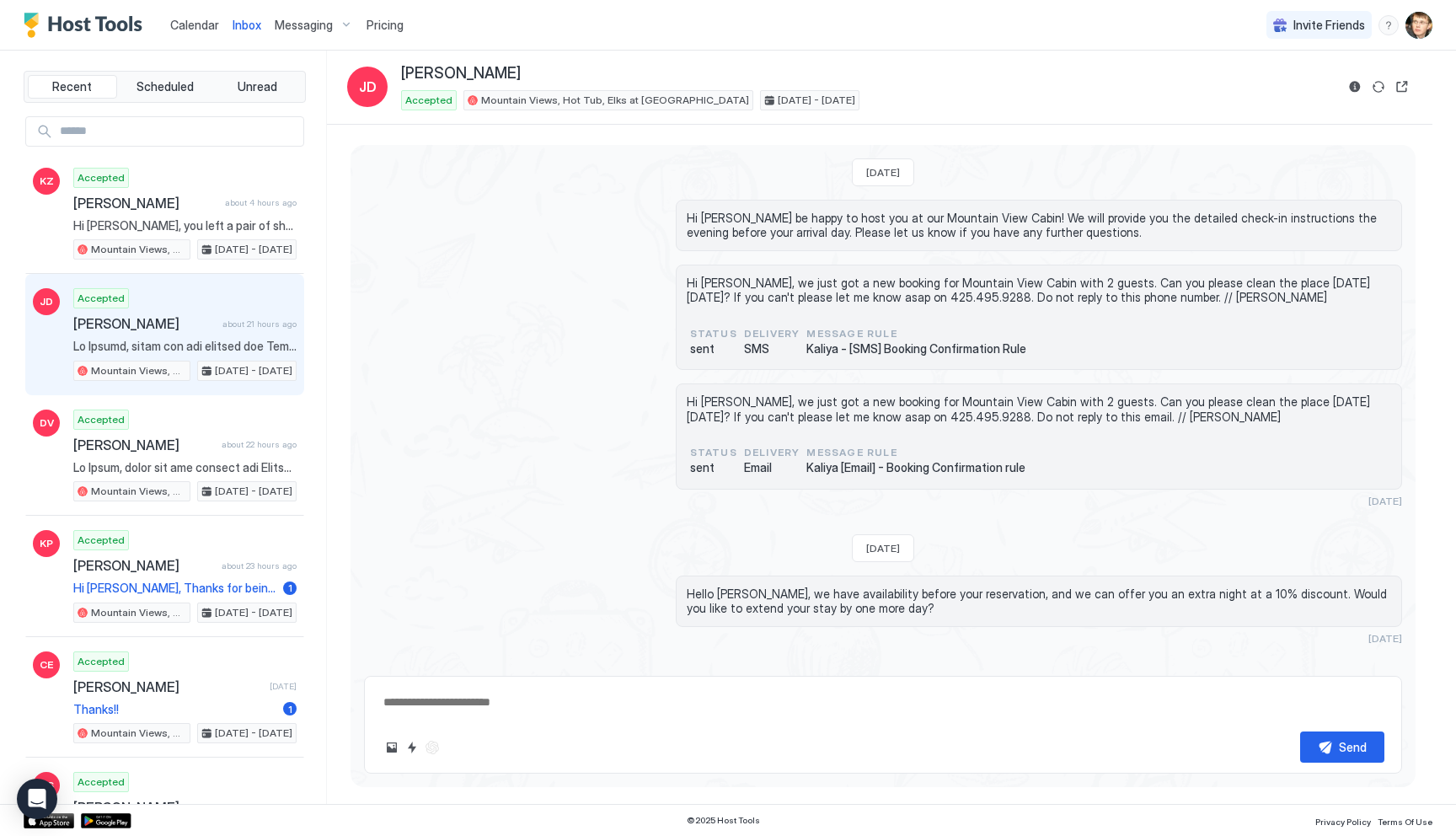
type textarea "*"
